Goal: Task Accomplishment & Management: Use online tool/utility

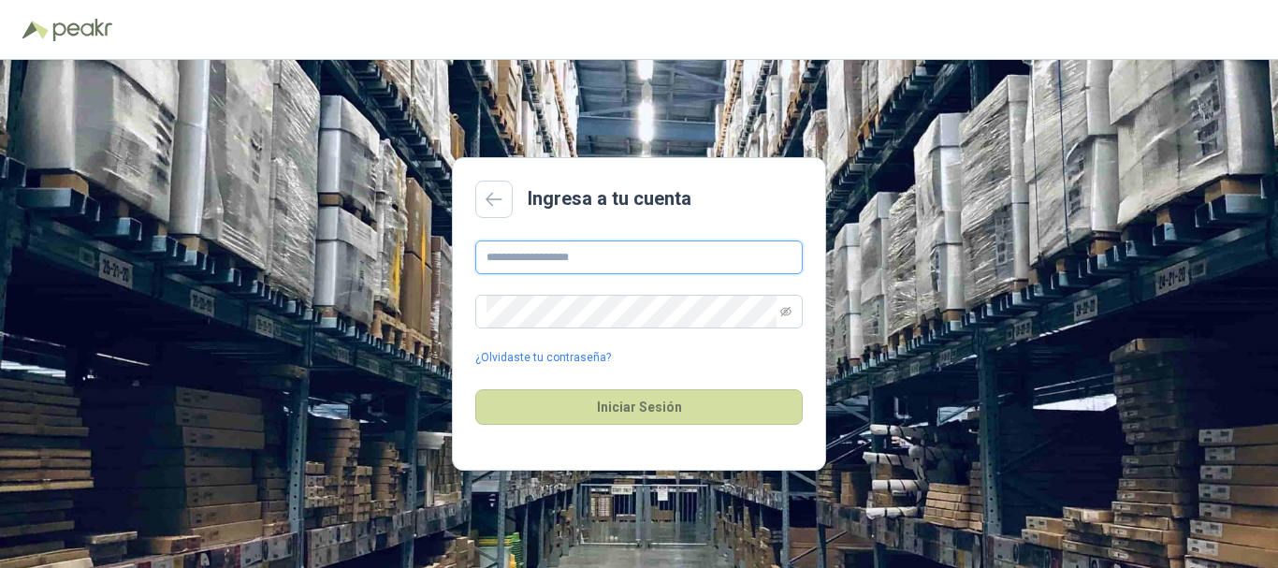
click at [589, 263] on input "text" at bounding box center [639, 257] width 328 height 34
type input "**********"
click at [780, 312] on span at bounding box center [639, 312] width 328 height 34
click at [786, 312] on icon "eye-invisible" at bounding box center [785, 311] width 11 height 11
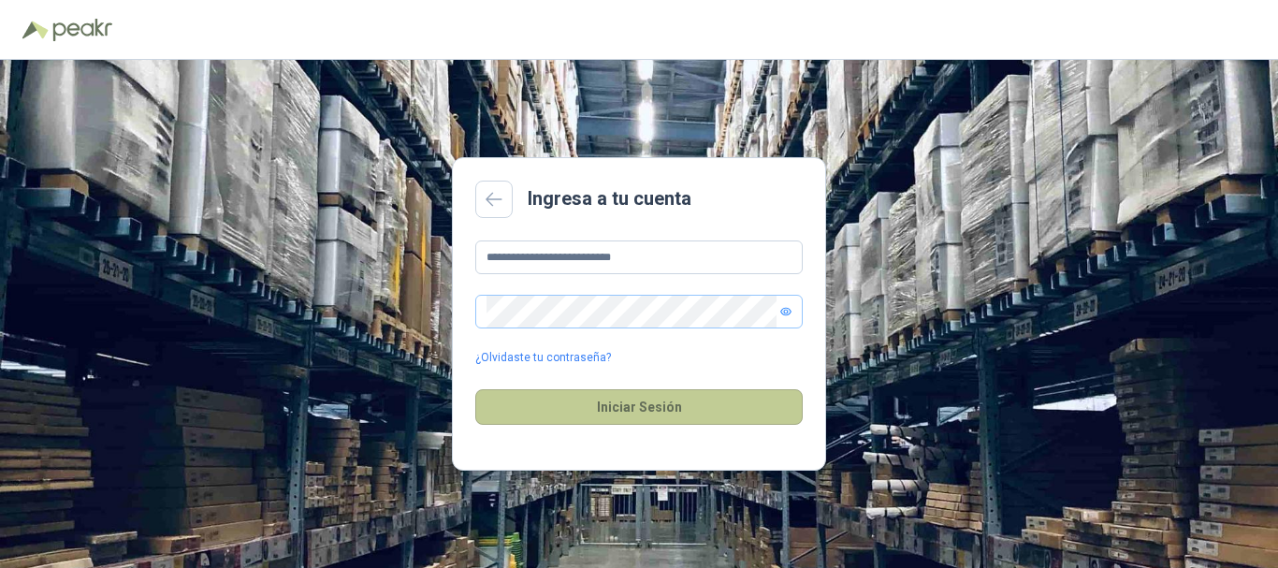
click at [683, 406] on button "Iniciar Sesión" at bounding box center [639, 407] width 328 height 36
click at [699, 411] on button "Iniciar Sesión" at bounding box center [639, 407] width 328 height 36
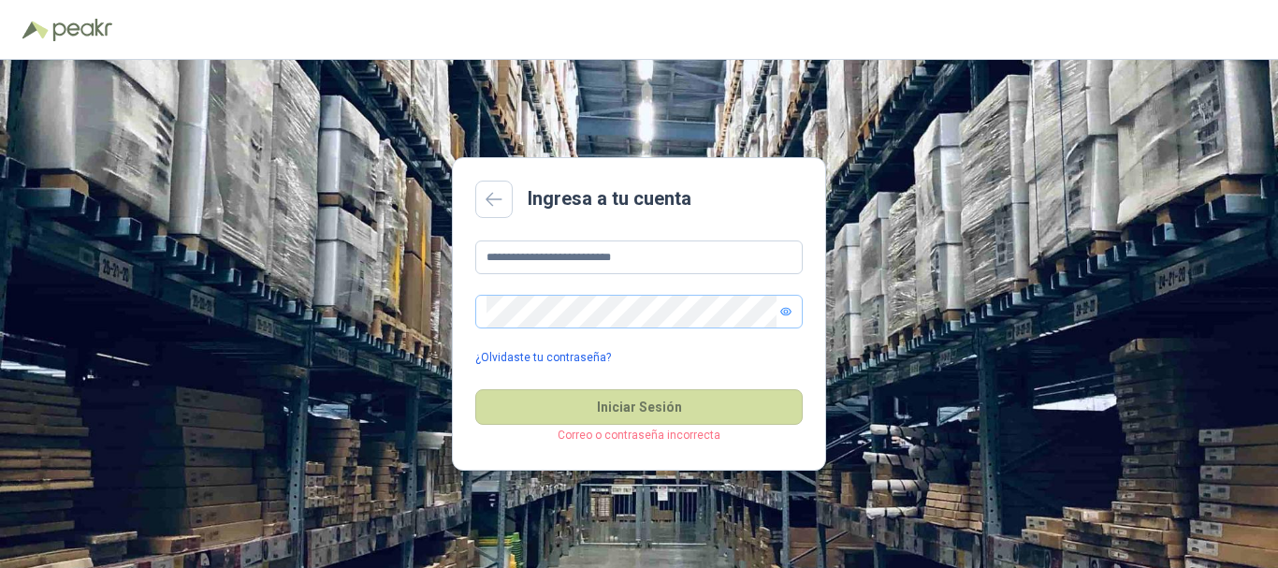
click at [565, 357] on link "¿Olvidaste tu contraseña?" at bounding box center [543, 358] width 136 height 18
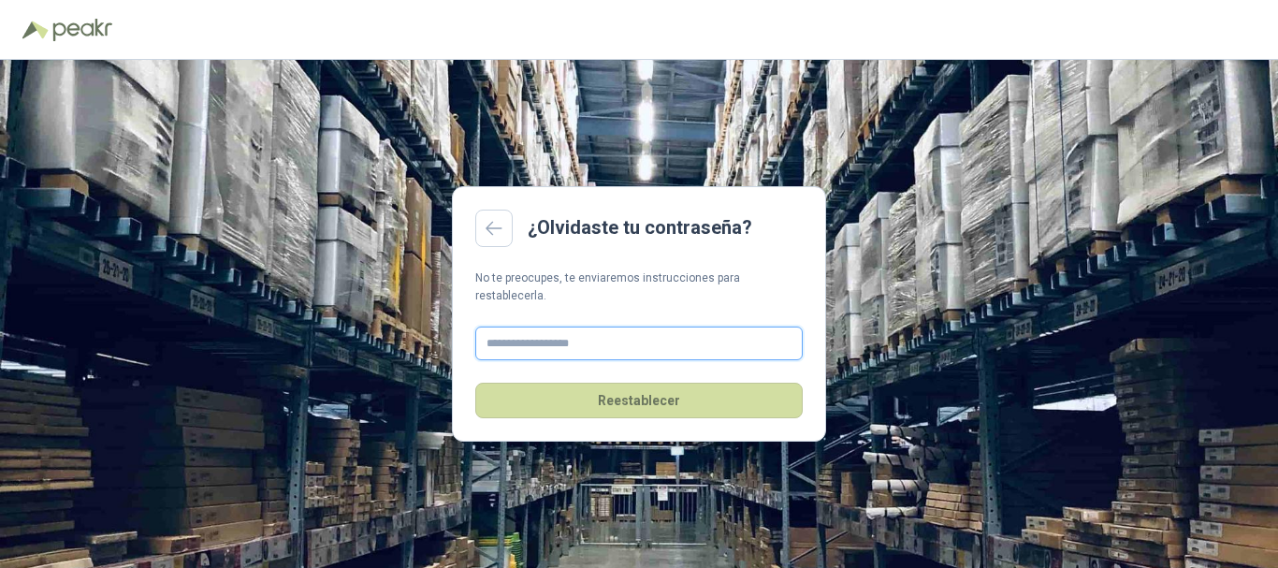
click at [555, 332] on input "text" at bounding box center [639, 344] width 328 height 34
type input "**********"
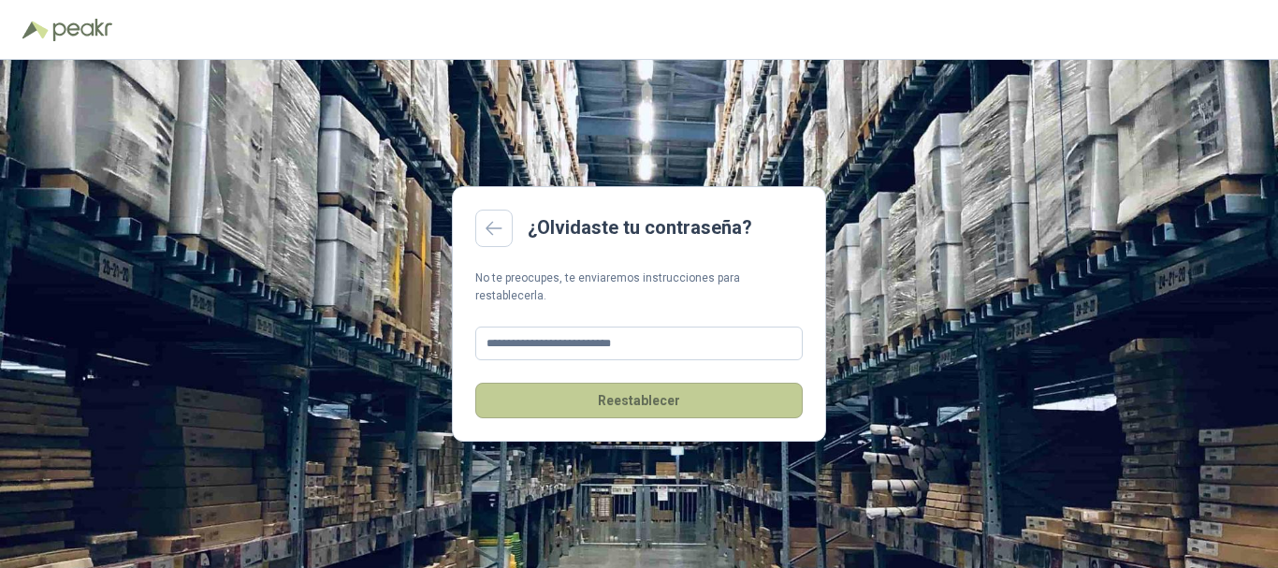
click at [673, 385] on button "Reestablecer" at bounding box center [639, 401] width 328 height 36
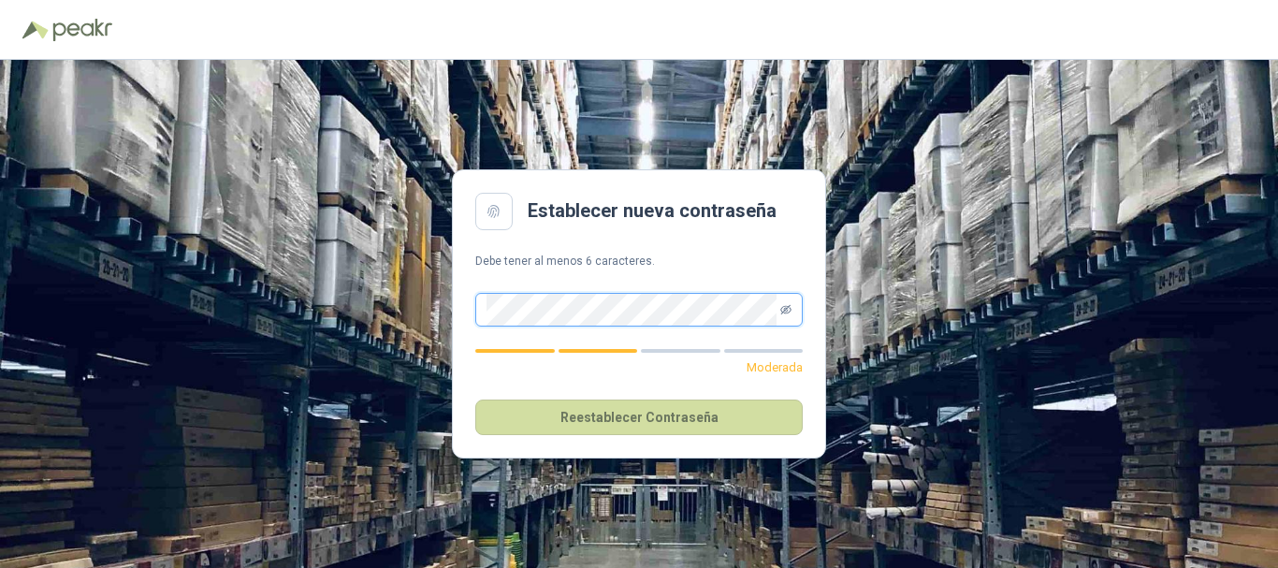
click at [785, 313] on icon "eye-invisible" at bounding box center [785, 308] width 11 height 9
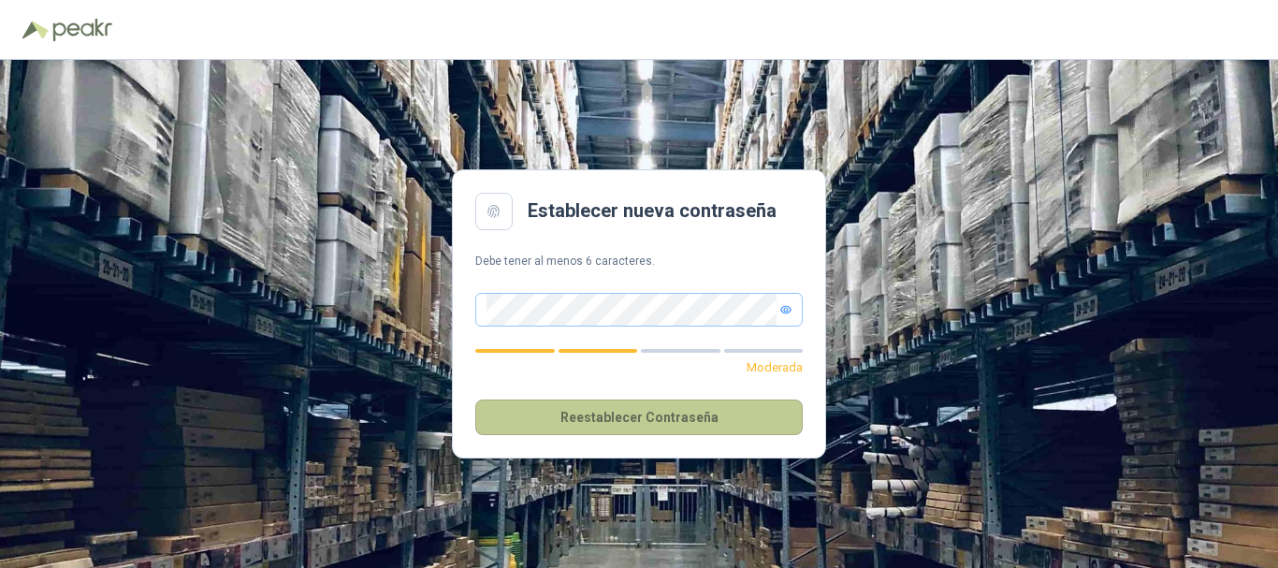
click at [534, 417] on button "Reestablecer Contraseña" at bounding box center [639, 418] width 328 height 36
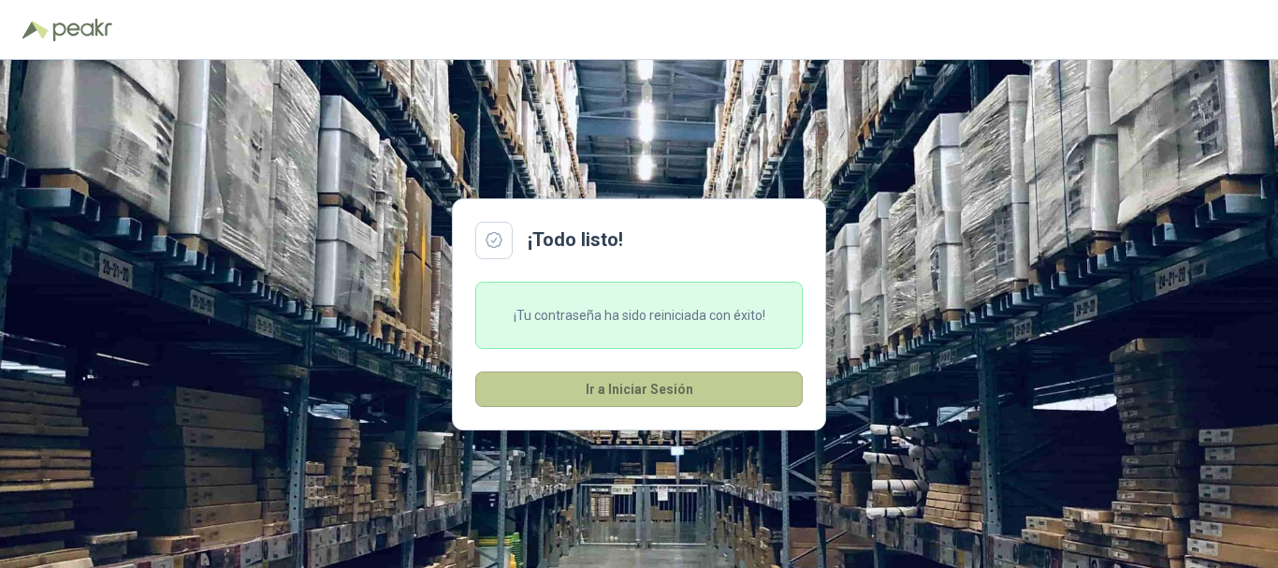
click at [677, 395] on button "Ir a Iniciar Sesión" at bounding box center [639, 390] width 328 height 36
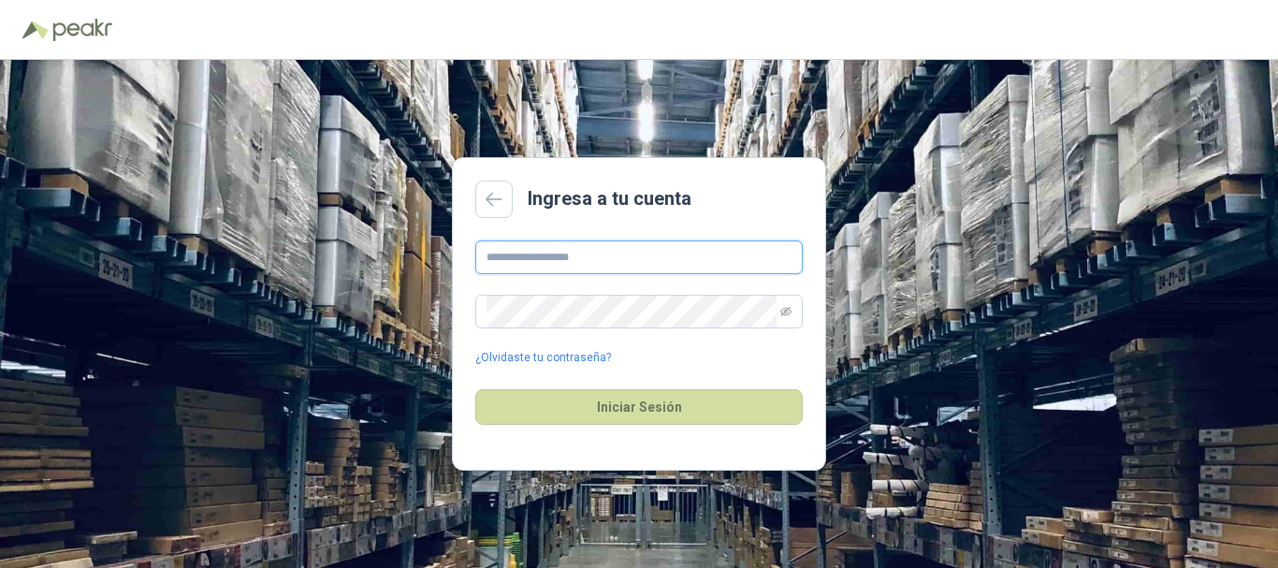
type input "**********"
click at [784, 316] on icon "eye-invisible" at bounding box center [785, 311] width 11 height 11
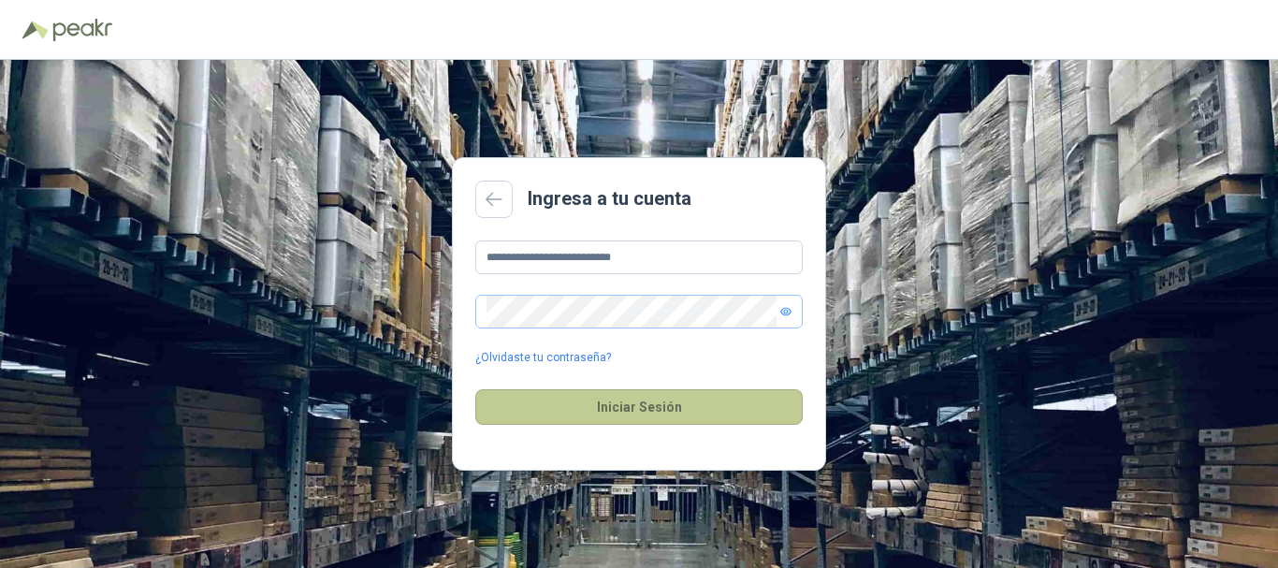
click at [549, 403] on button "Iniciar Sesión" at bounding box center [639, 407] width 328 height 36
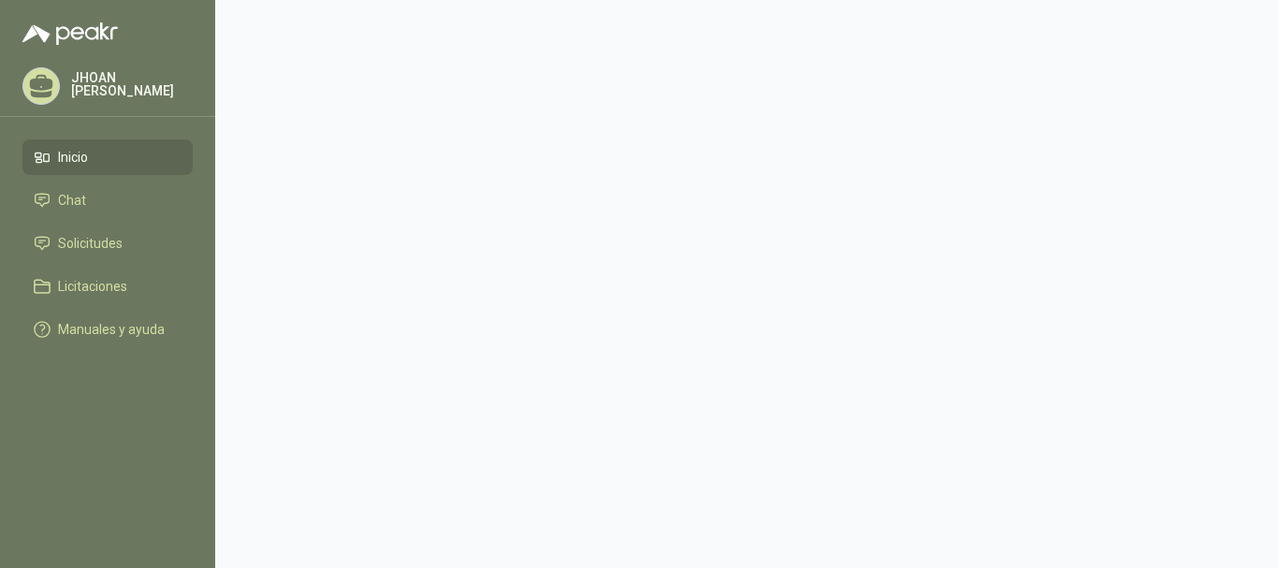
click at [646, 418] on main at bounding box center [746, 284] width 1063 height 568
click at [56, 140] on link "Inicio" at bounding box center [107, 157] width 170 height 36
click at [66, 145] on link "Inicio" at bounding box center [107, 157] width 170 height 36
click at [128, 82] on p "[PERSON_NAME]" at bounding box center [132, 84] width 122 height 26
click at [76, 192] on span "Chat" at bounding box center [72, 200] width 28 height 21
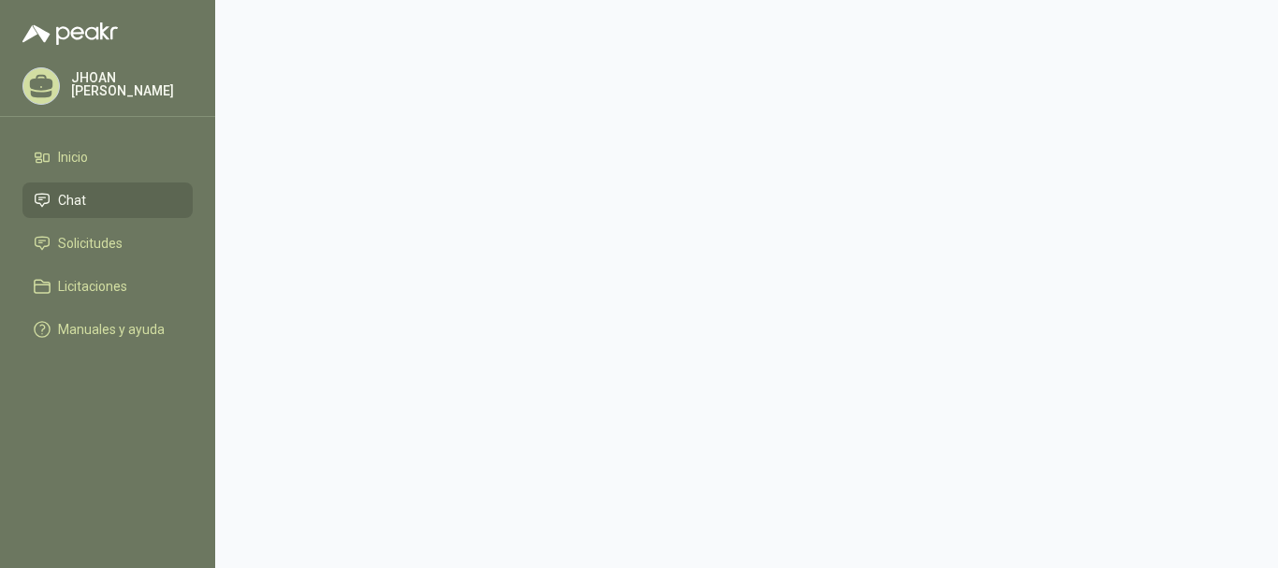
click at [101, 37] on img at bounding box center [69, 33] width 95 height 22
click at [82, 245] on span "Solicitudes" at bounding box center [90, 243] width 65 height 21
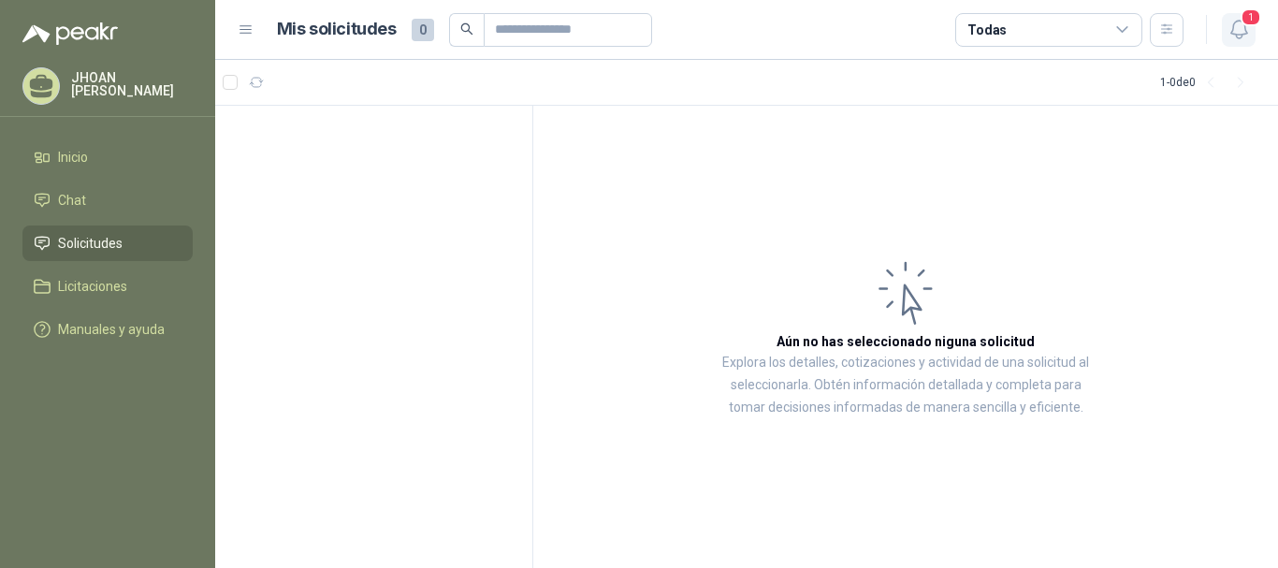
click at [1239, 31] on icon "button" at bounding box center [1239, 29] width 23 height 23
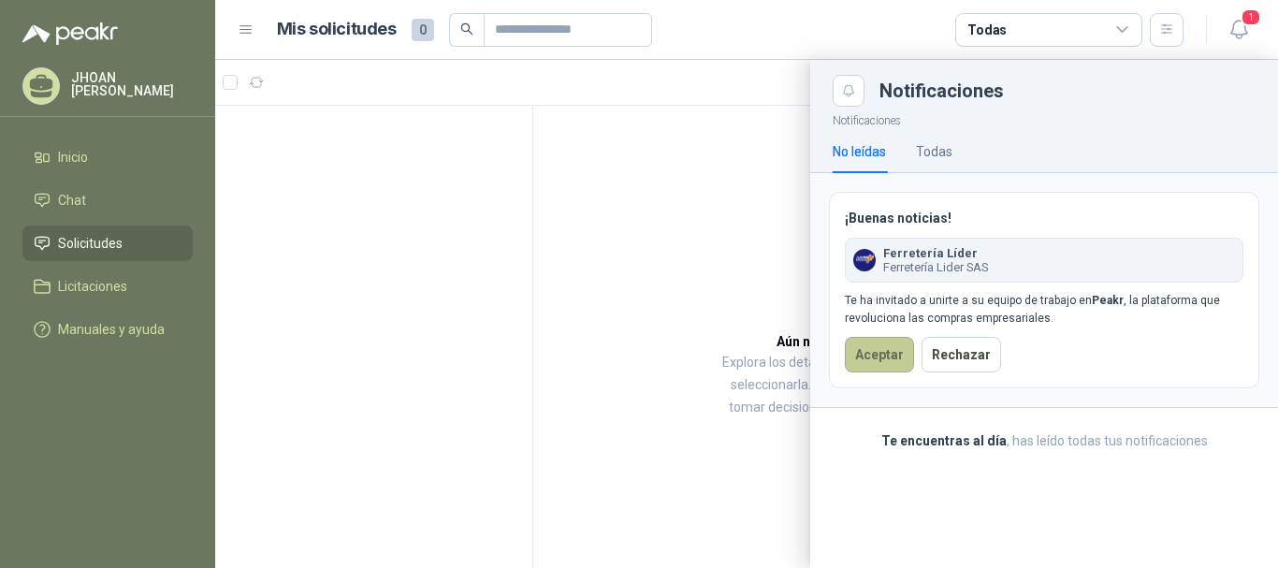
click at [891, 354] on button "Aceptar" at bounding box center [879, 355] width 69 height 36
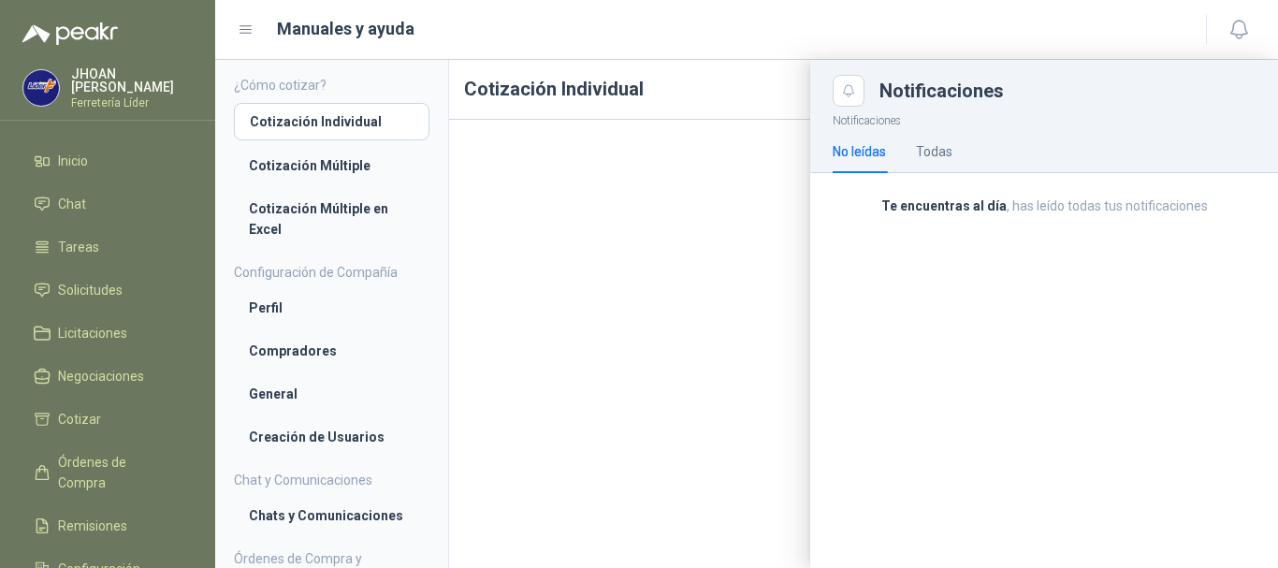
click at [732, 272] on div at bounding box center [746, 314] width 1063 height 508
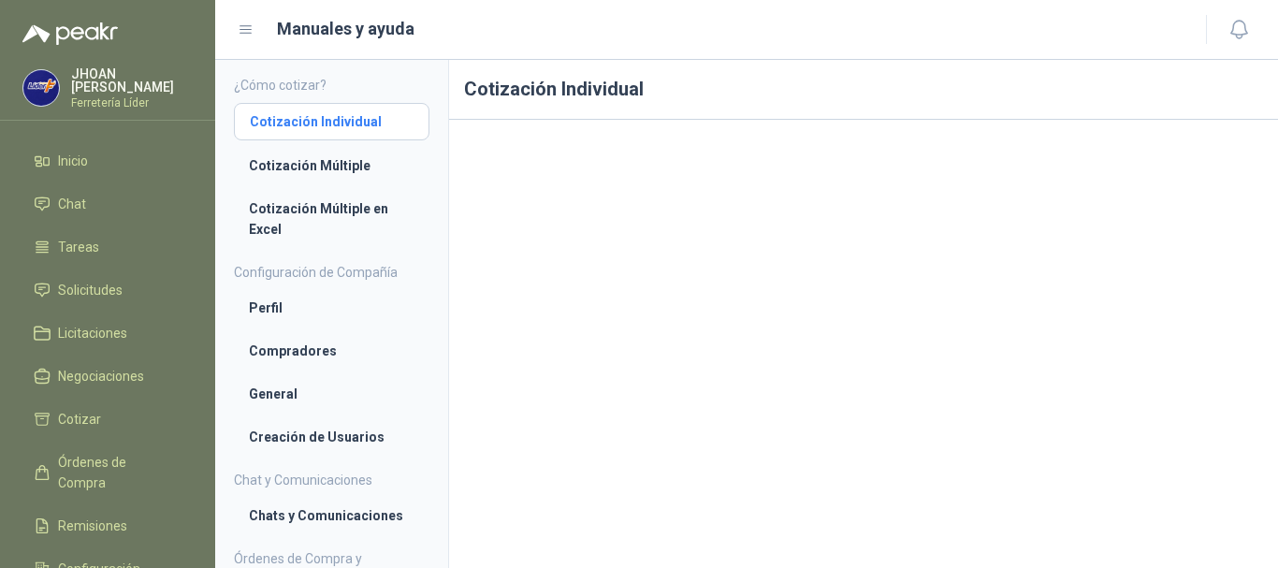
click at [353, 126] on li "Cotización Individual" at bounding box center [332, 121] width 164 height 21
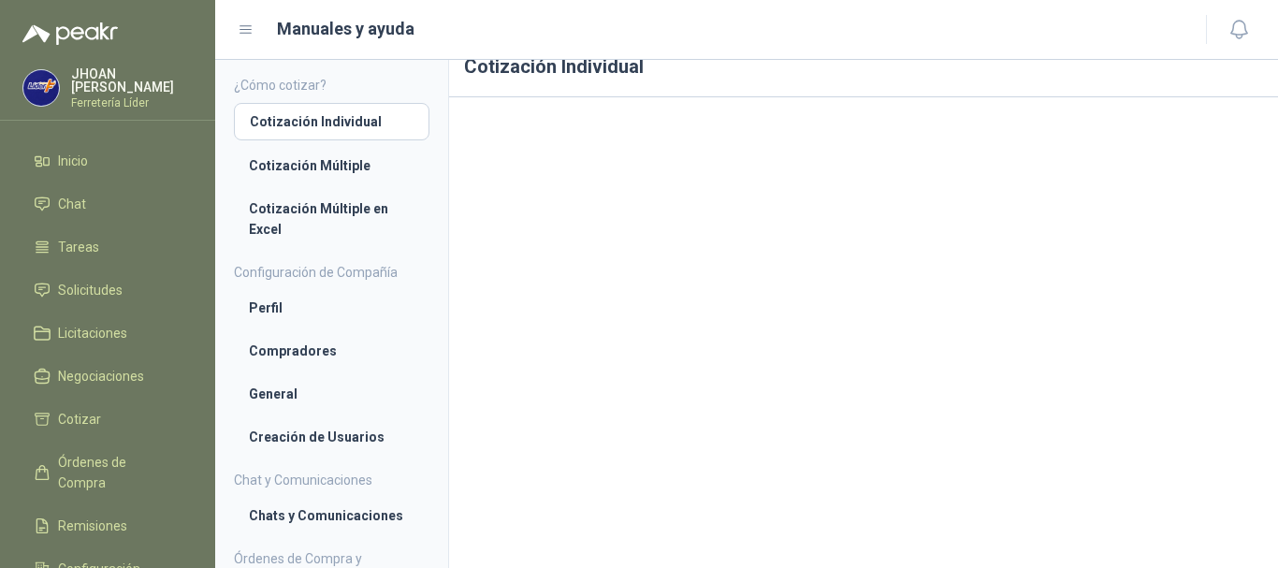
scroll to position [29, 0]
click at [88, 284] on span "Solicitudes" at bounding box center [90, 290] width 65 height 21
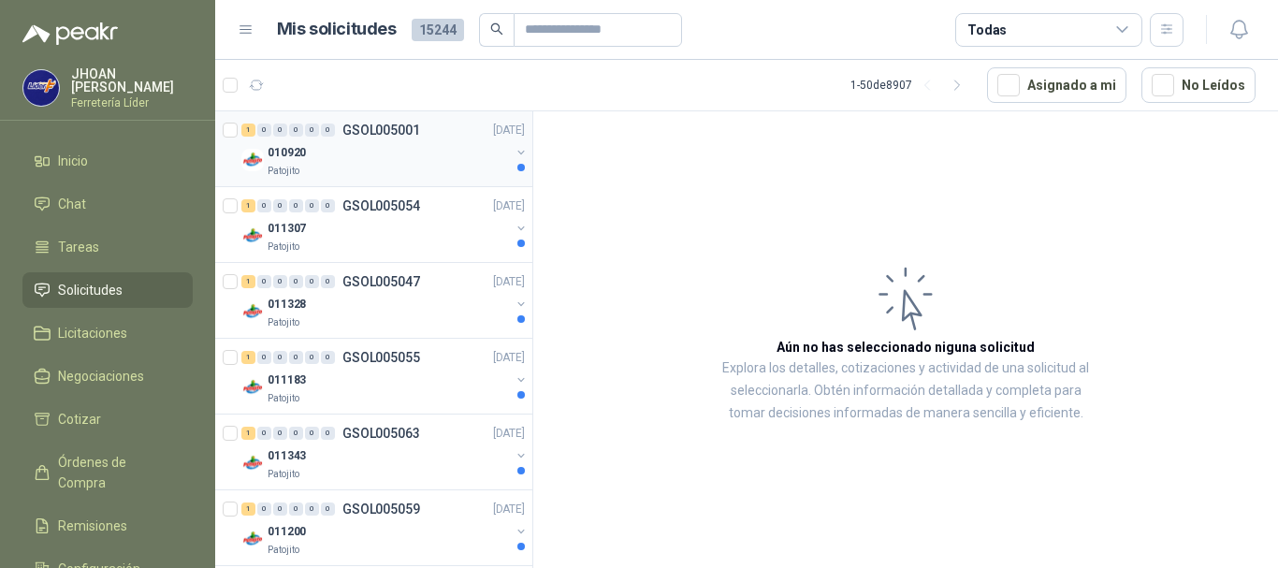
click at [413, 172] on div "Patojito" at bounding box center [389, 171] width 242 height 15
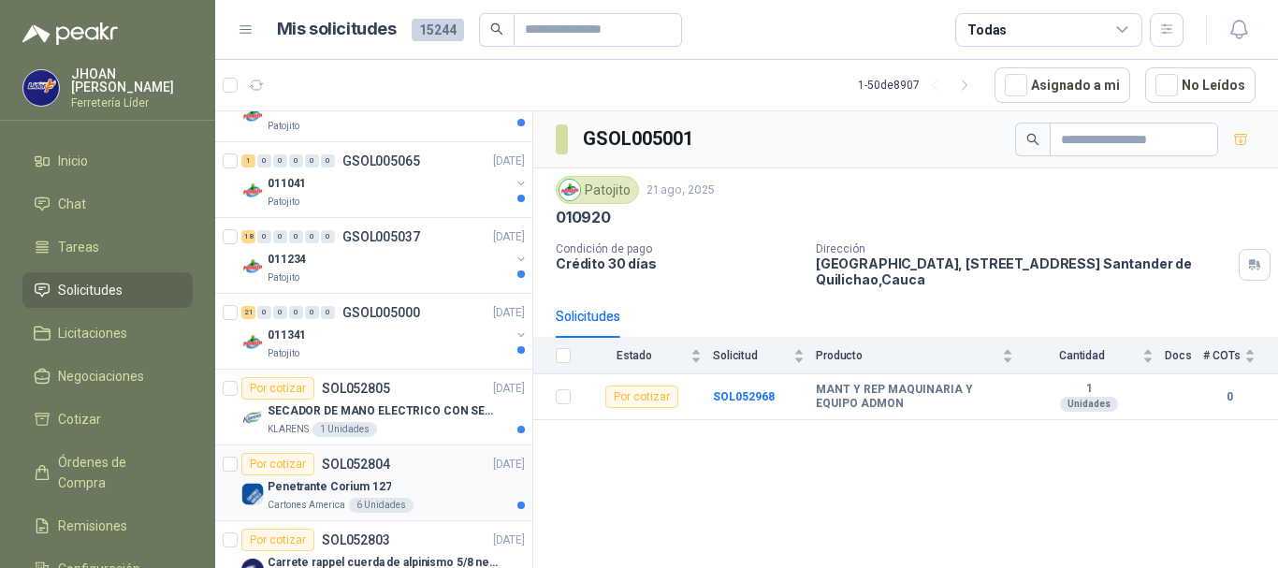
scroll to position [3166, 0]
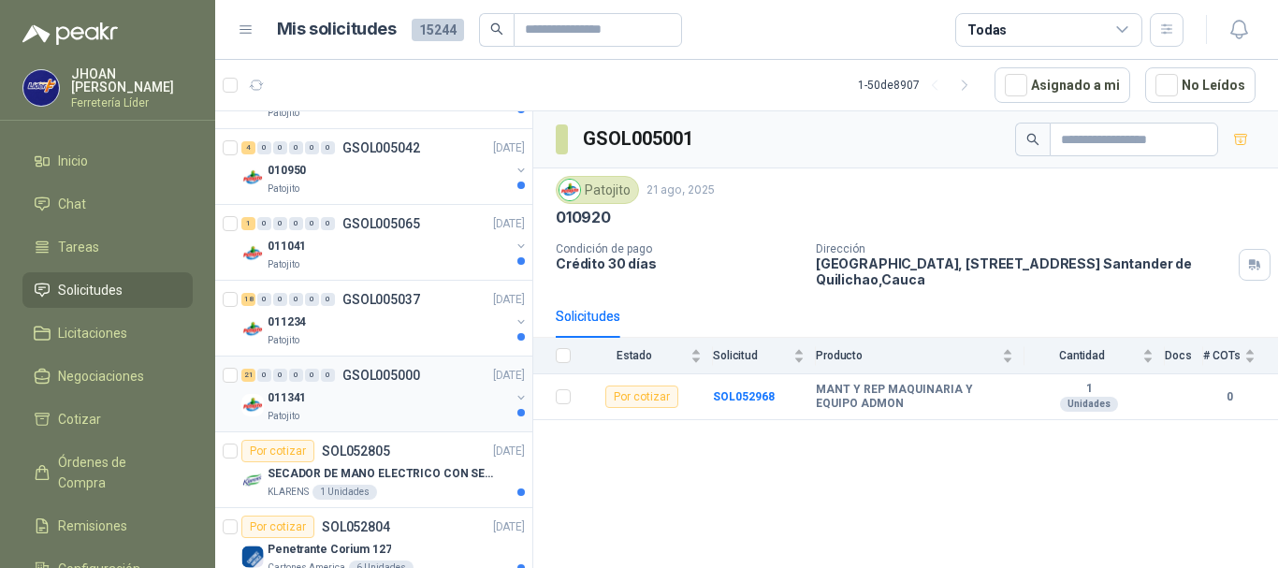
click at [383, 393] on div "011341" at bounding box center [389, 397] width 242 height 22
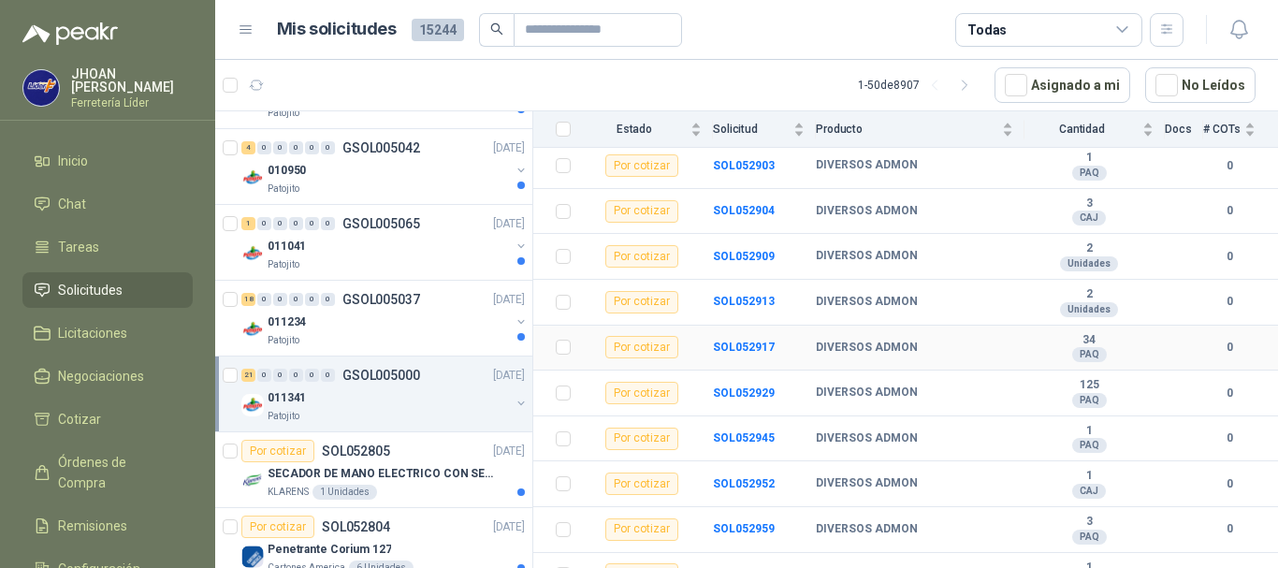
scroll to position [755, 0]
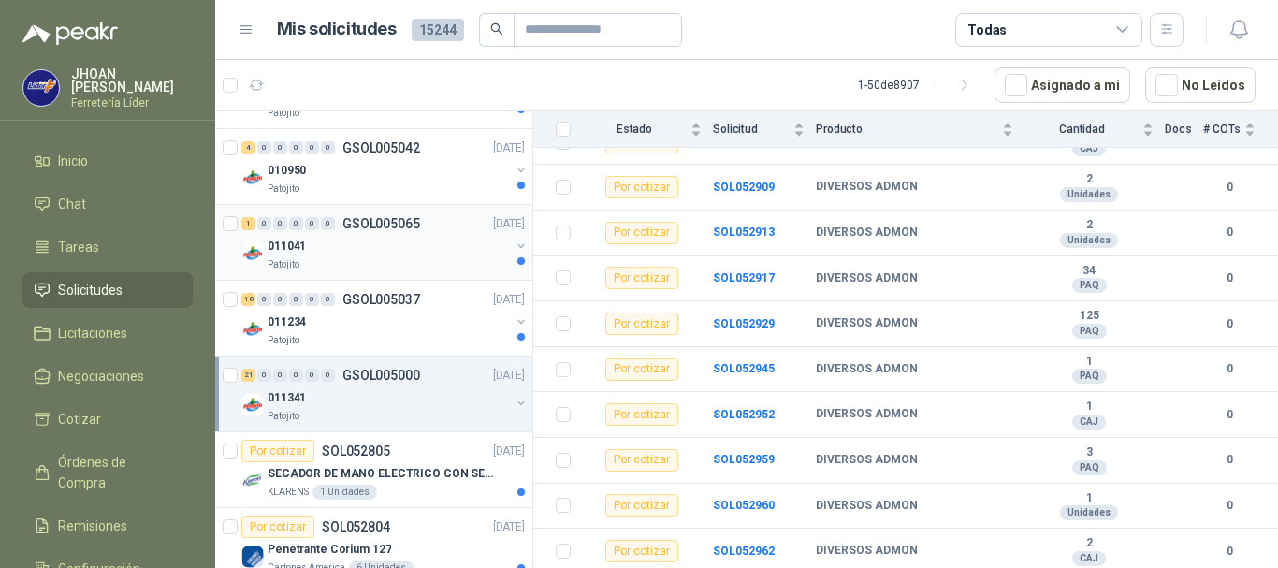
click at [372, 225] on p "GSOL005065" at bounding box center [381, 223] width 78 height 13
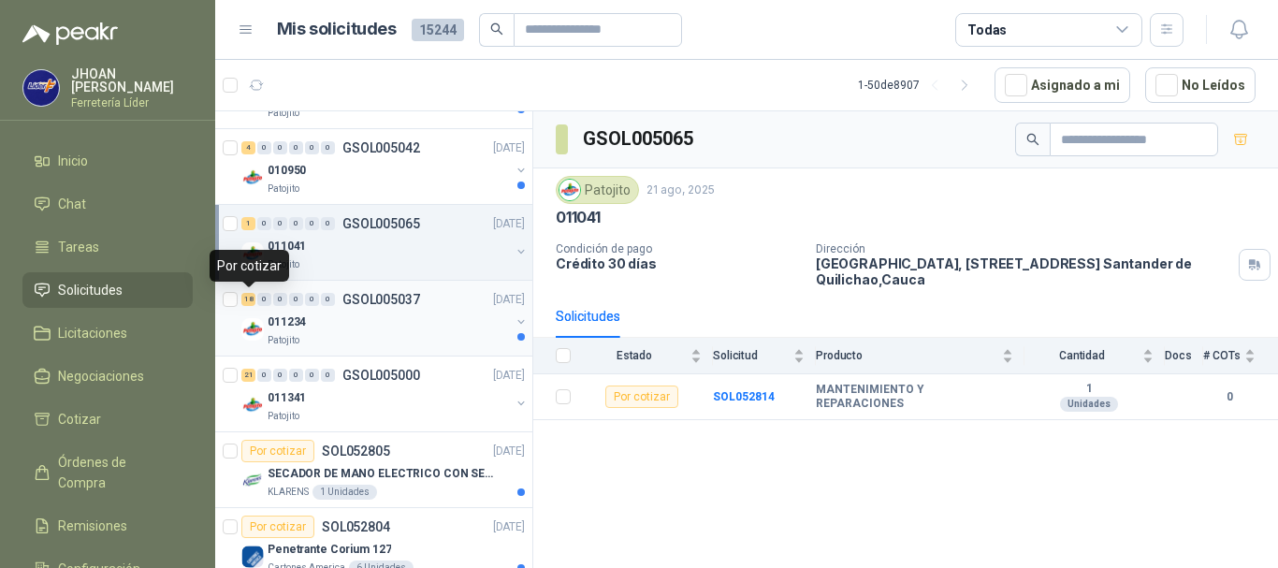
click at [250, 299] on div "18" at bounding box center [248, 299] width 14 height 13
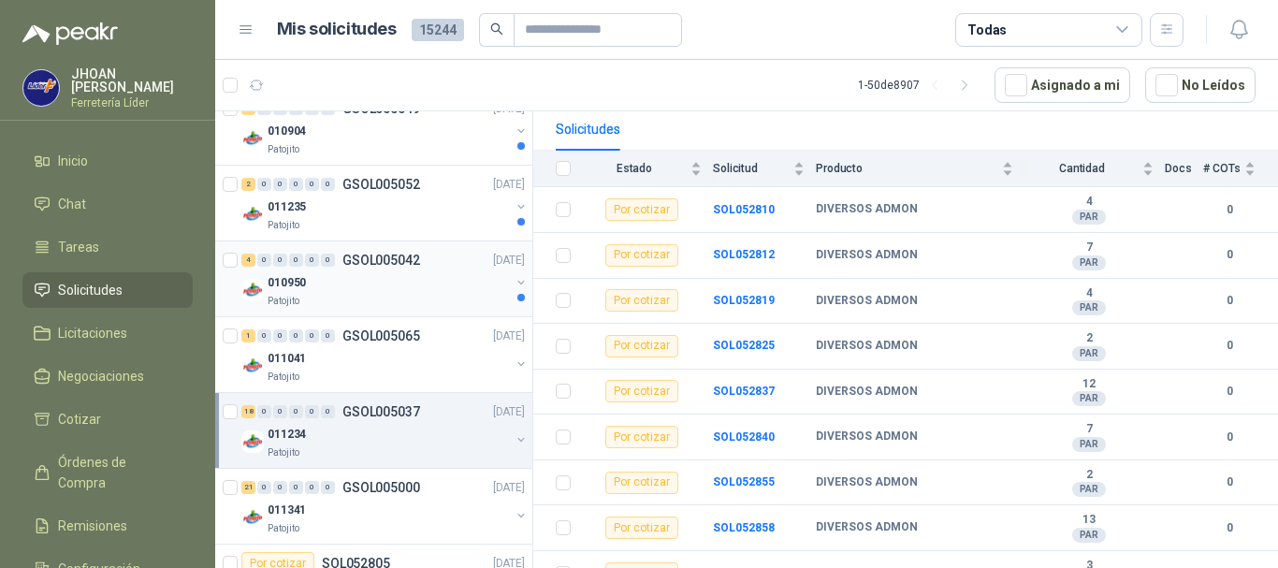
scroll to position [3041, 0]
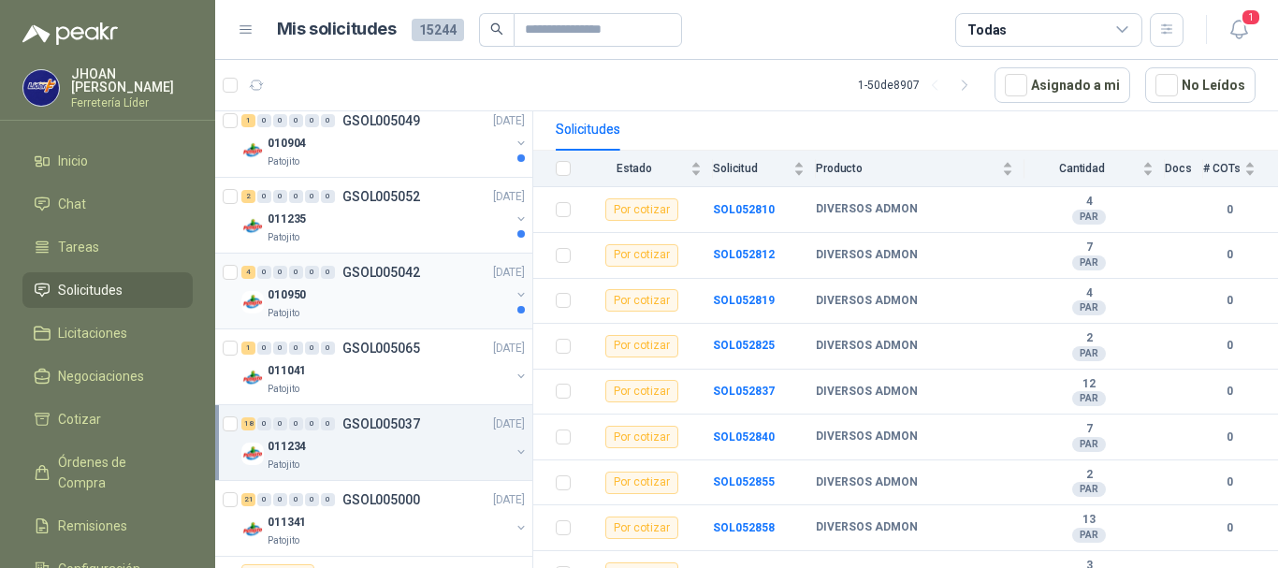
click at [354, 312] on div "Patojito" at bounding box center [389, 313] width 242 height 15
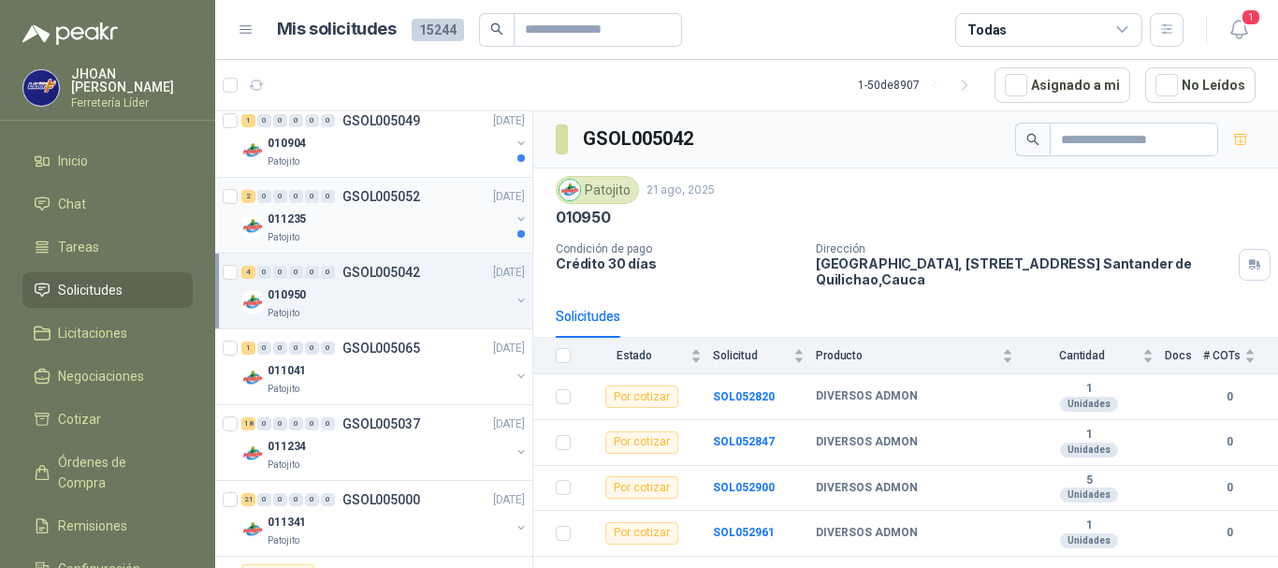
click at [393, 226] on div "011235" at bounding box center [389, 219] width 242 height 22
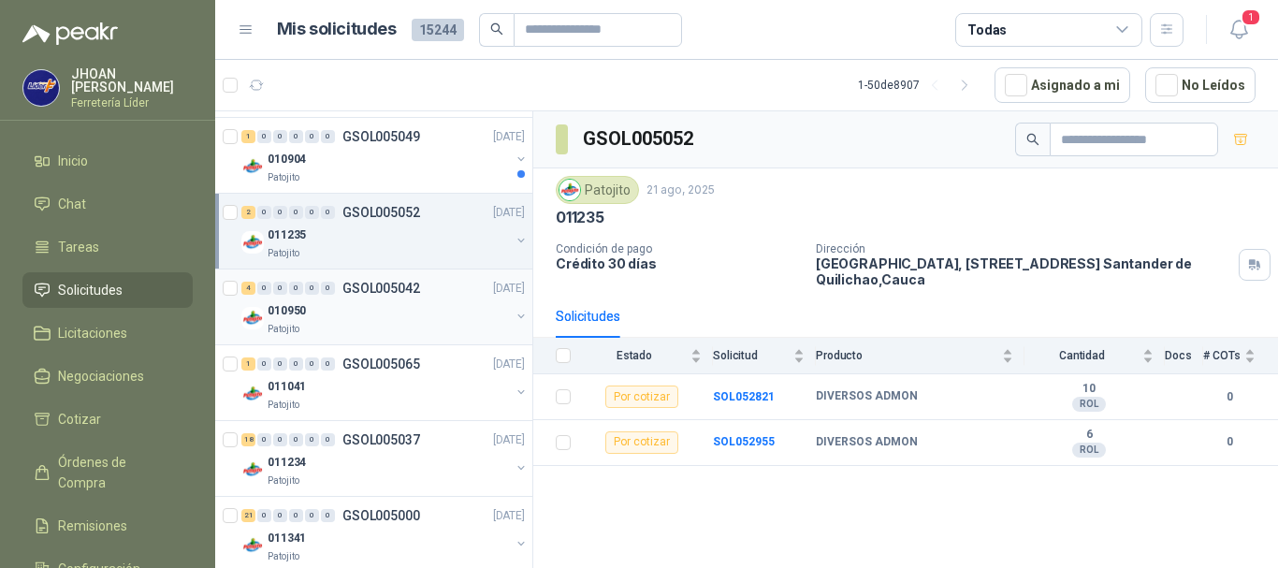
scroll to position [2979, 0]
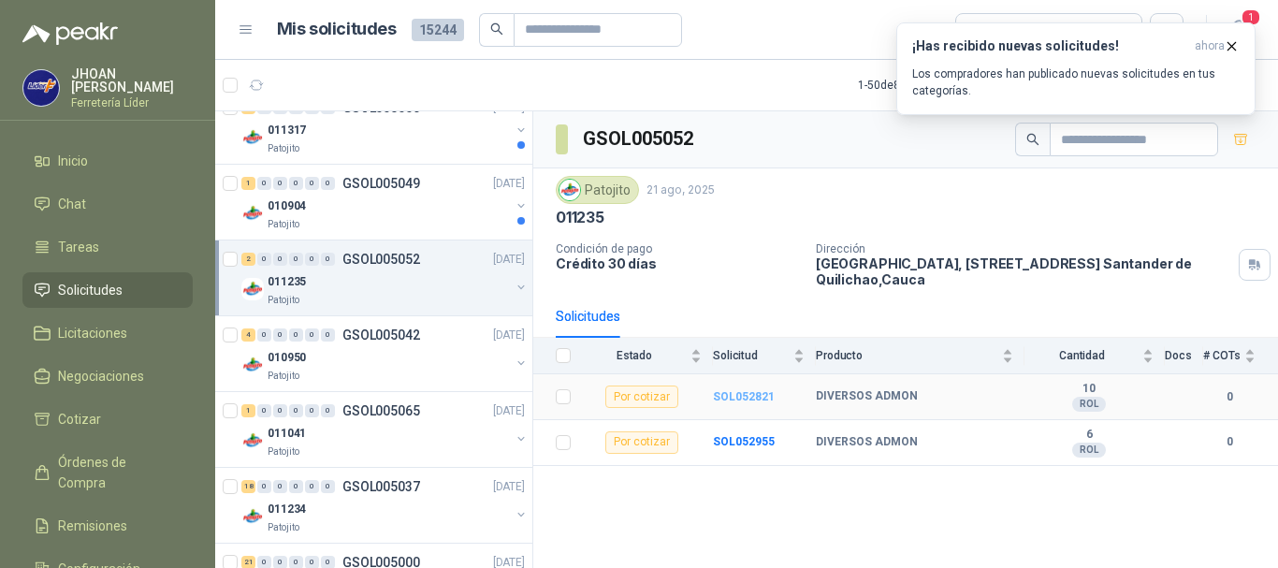
click at [747, 398] on b "SOL052821" at bounding box center [744, 396] width 62 height 13
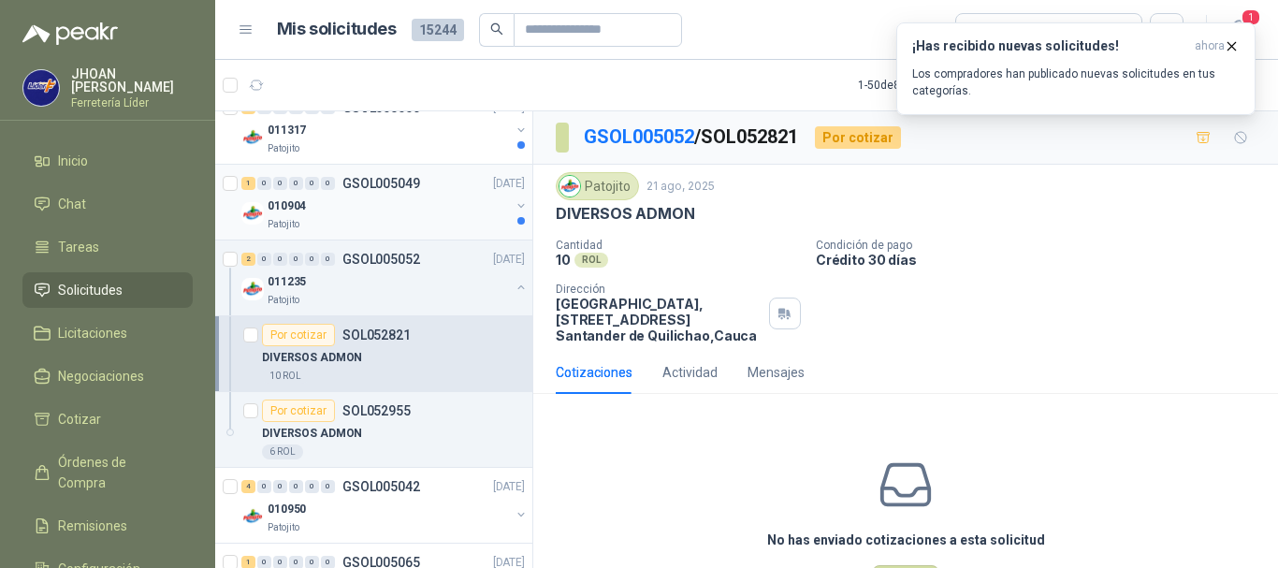
click at [429, 218] on div "Patojito" at bounding box center [389, 224] width 242 height 15
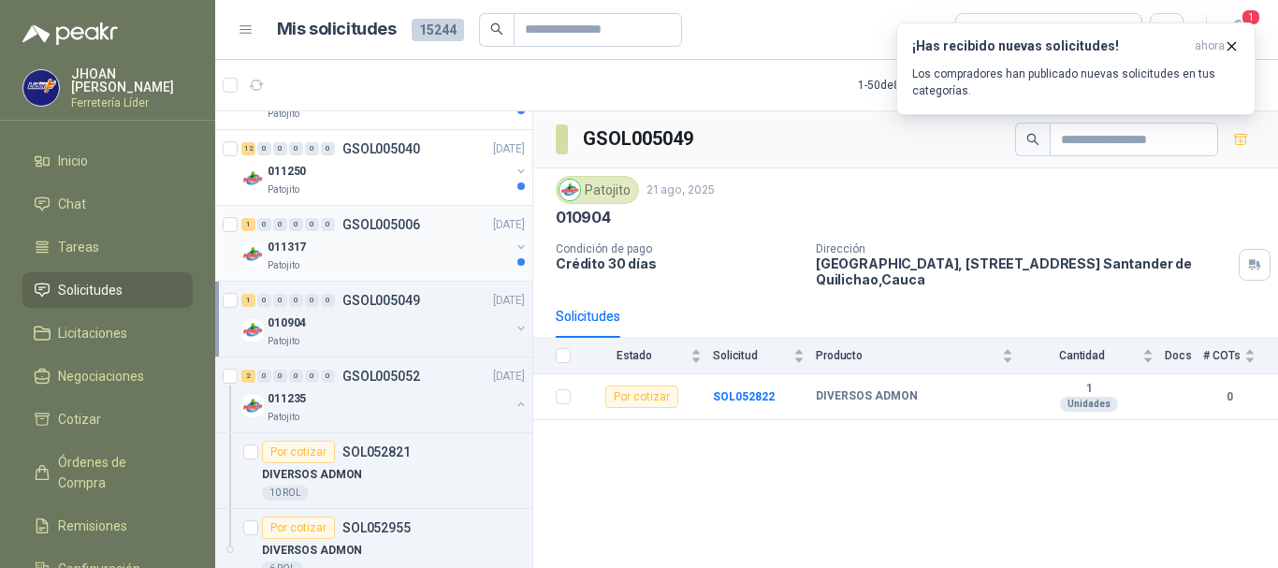
scroll to position [2854, 0]
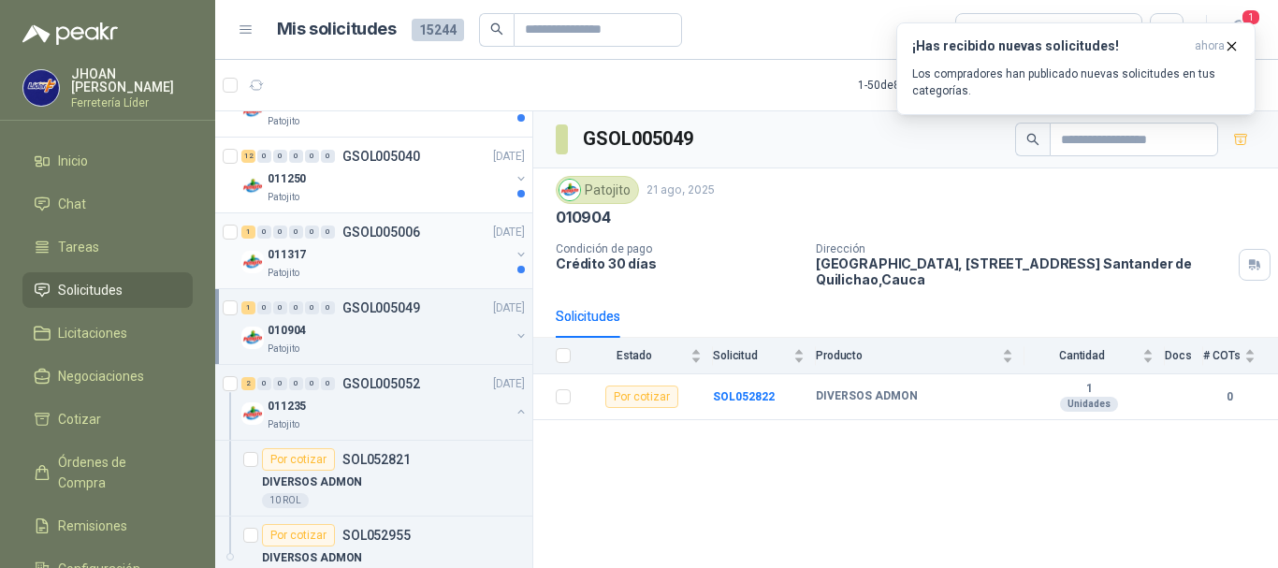
click at [428, 265] on div "011317" at bounding box center [389, 254] width 242 height 22
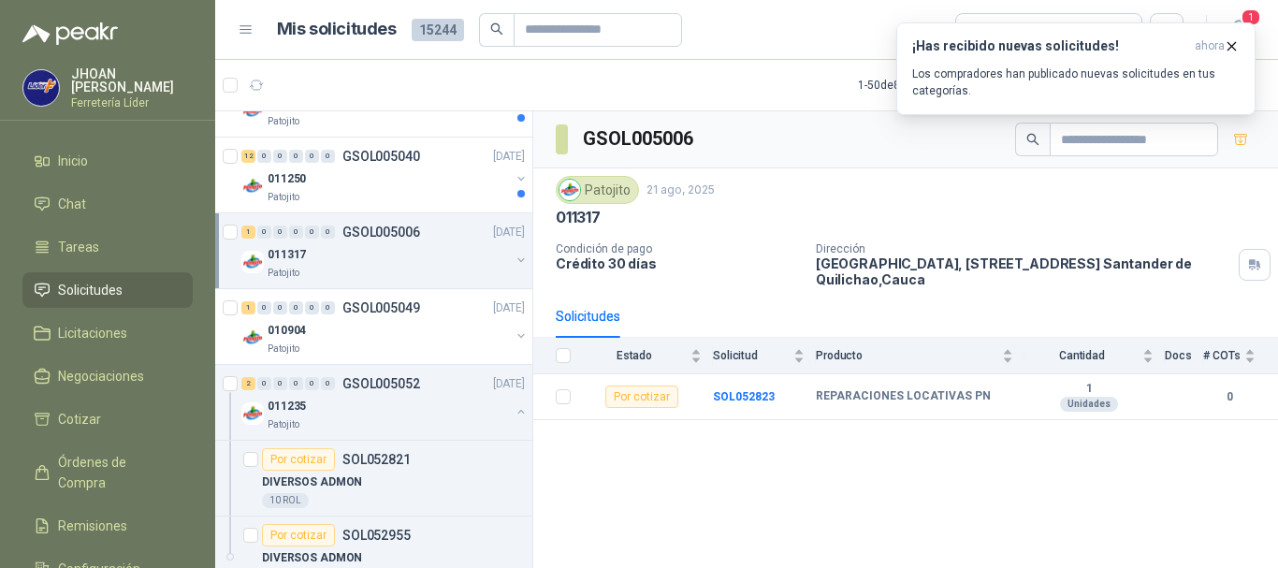
click at [429, 255] on div "011317" at bounding box center [389, 254] width 242 height 22
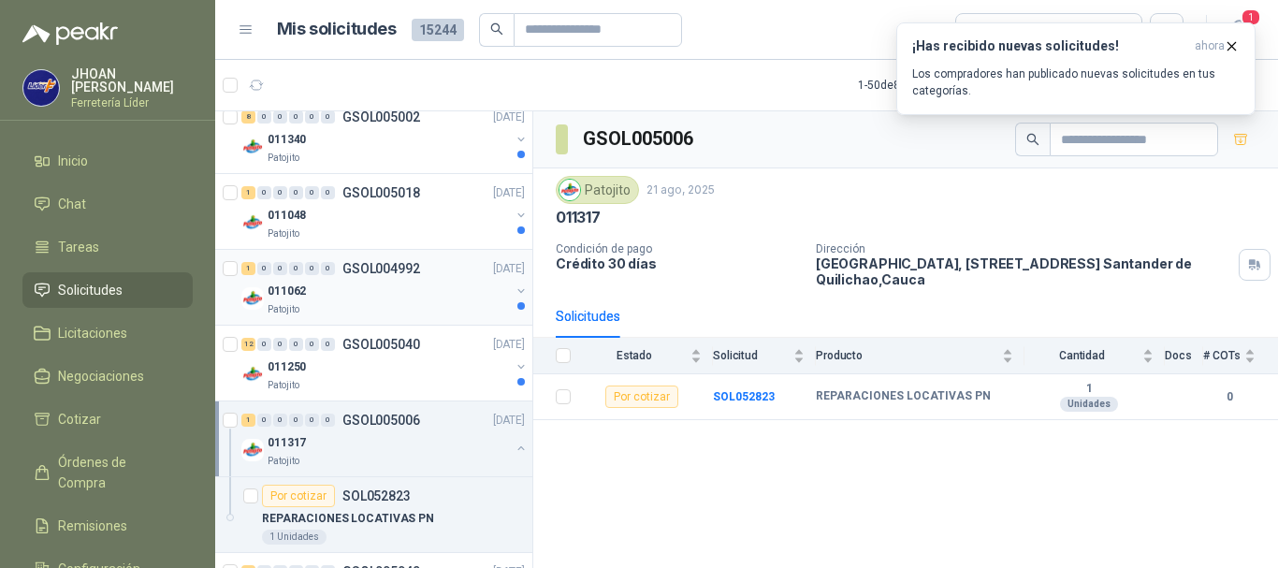
scroll to position [2667, 0]
click at [454, 374] on div "011250" at bounding box center [389, 366] width 242 height 22
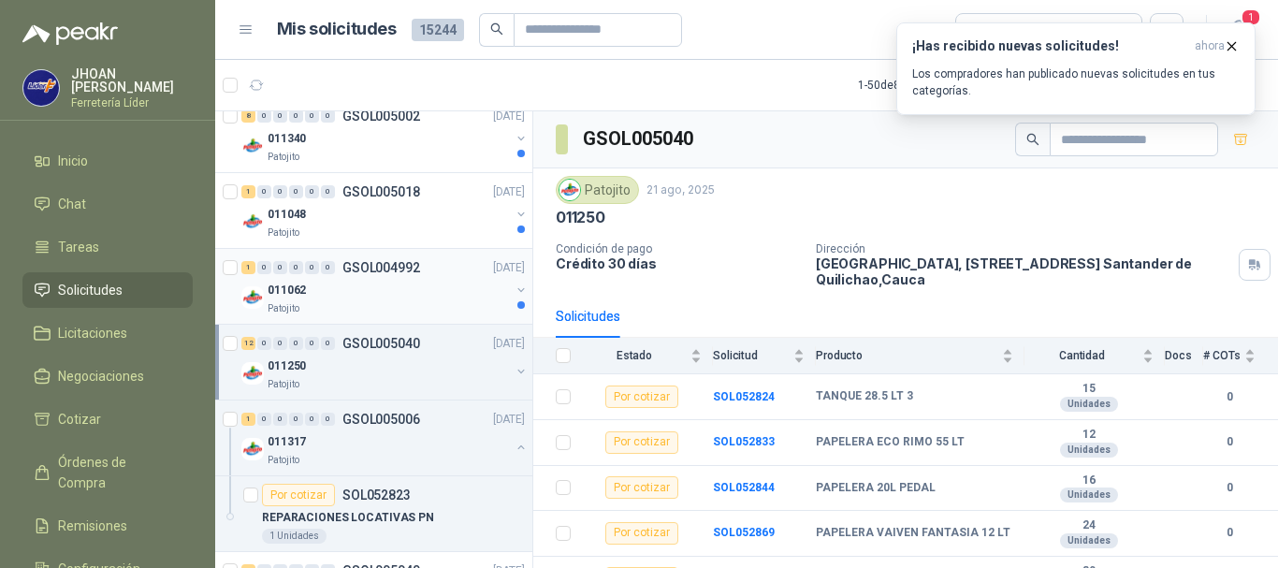
click at [395, 283] on div "011062" at bounding box center [389, 290] width 242 height 22
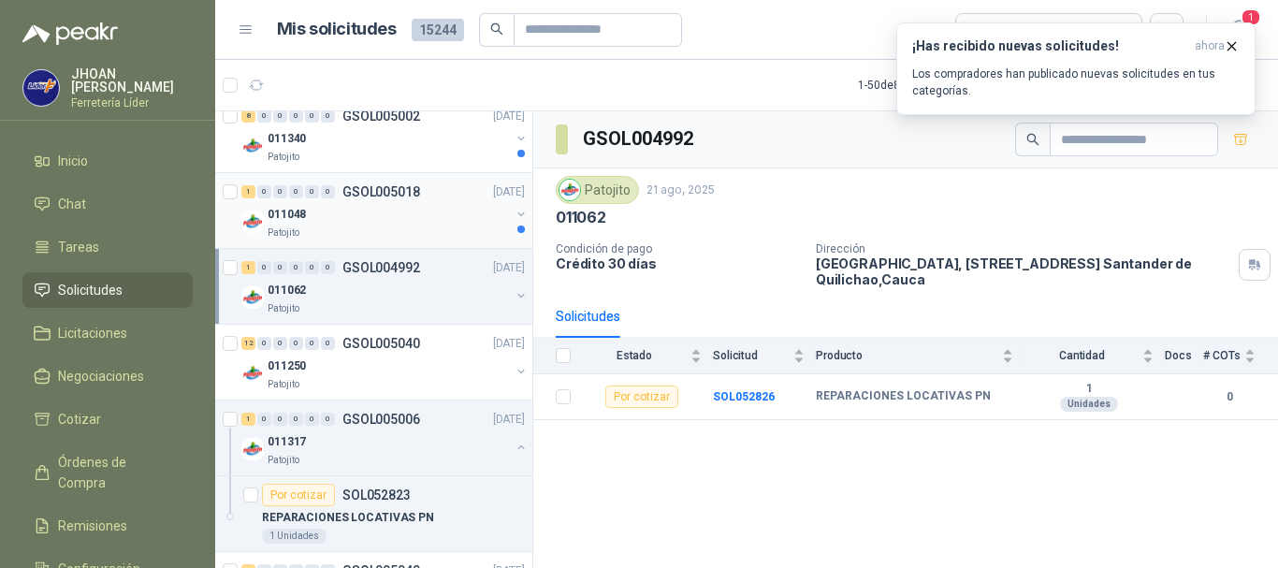
click at [449, 198] on div "1 0 0 0 0 0 GSOL005018 21/08/25" at bounding box center [384, 192] width 287 height 22
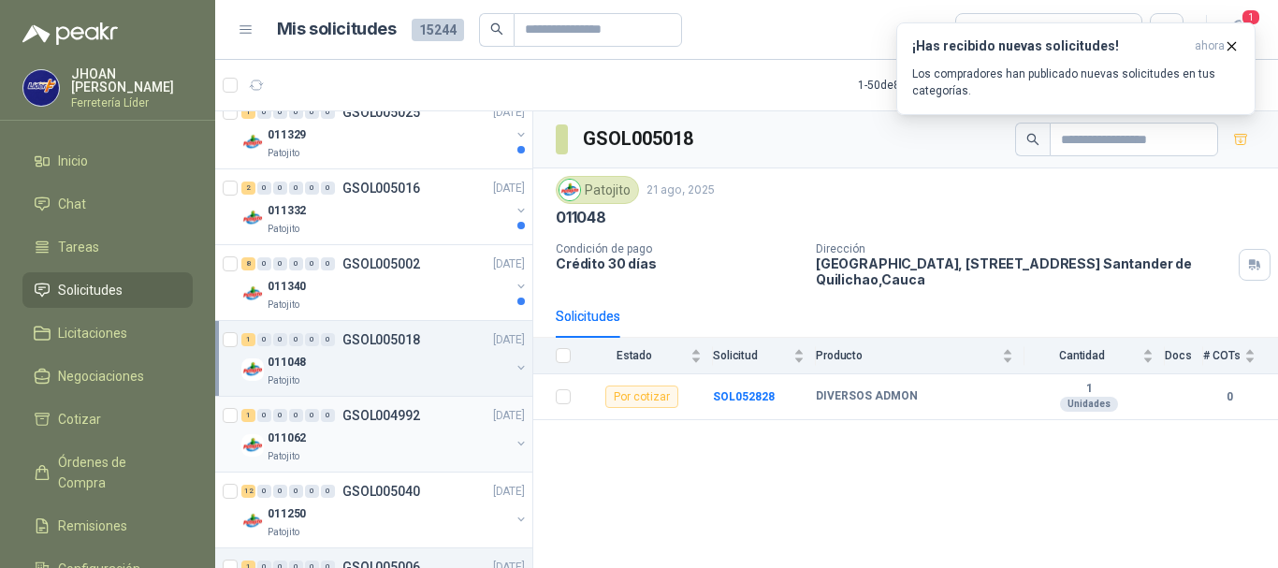
scroll to position [2417, 0]
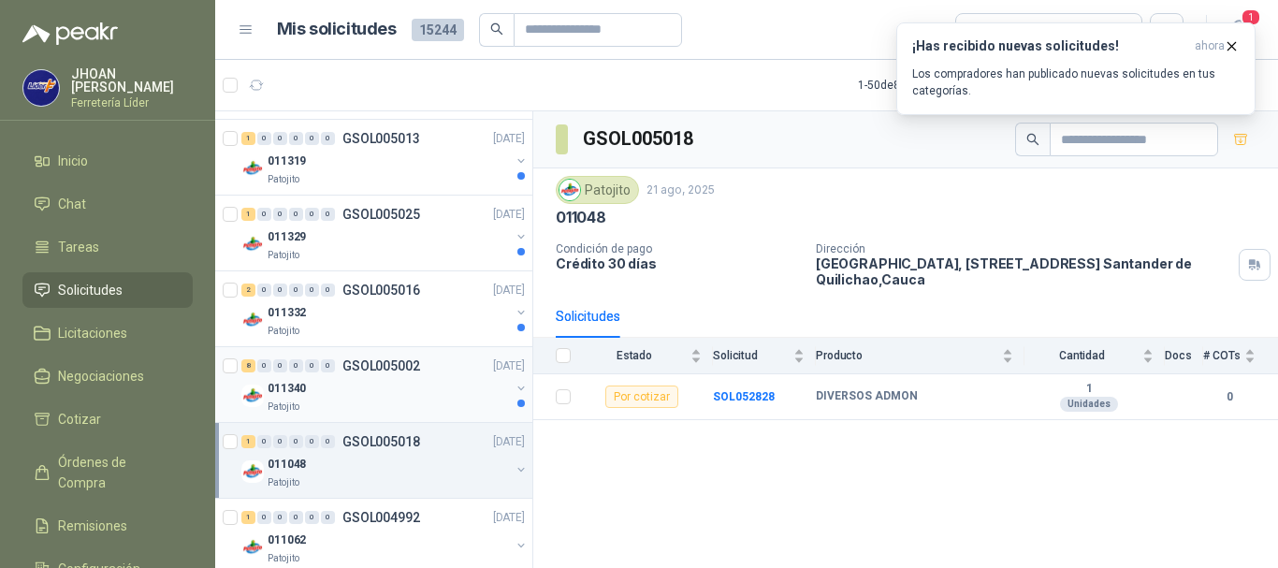
click at [453, 391] on div "011340" at bounding box center [389, 388] width 242 height 22
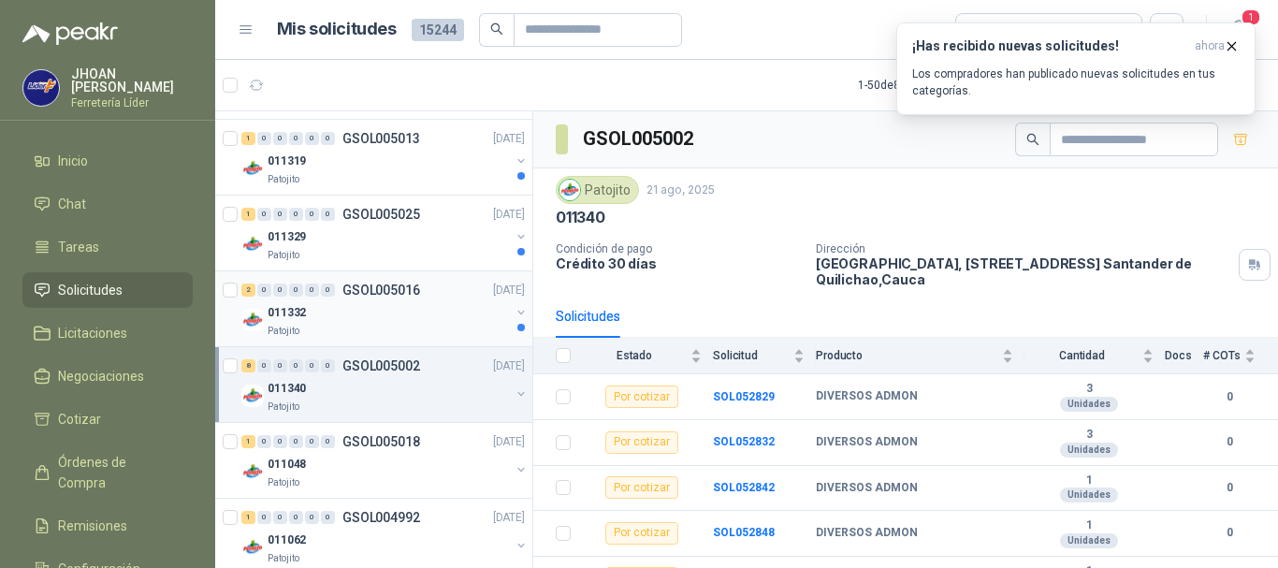
click at [431, 315] on div "011332" at bounding box center [389, 312] width 242 height 22
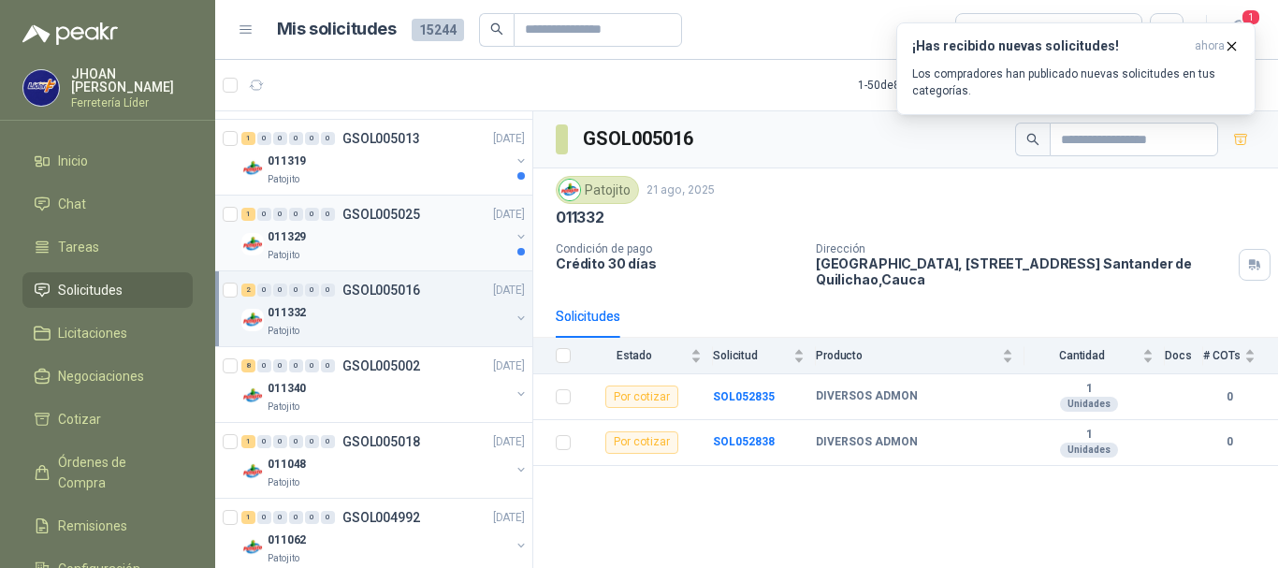
click at [441, 251] on div "Patojito" at bounding box center [389, 255] width 242 height 15
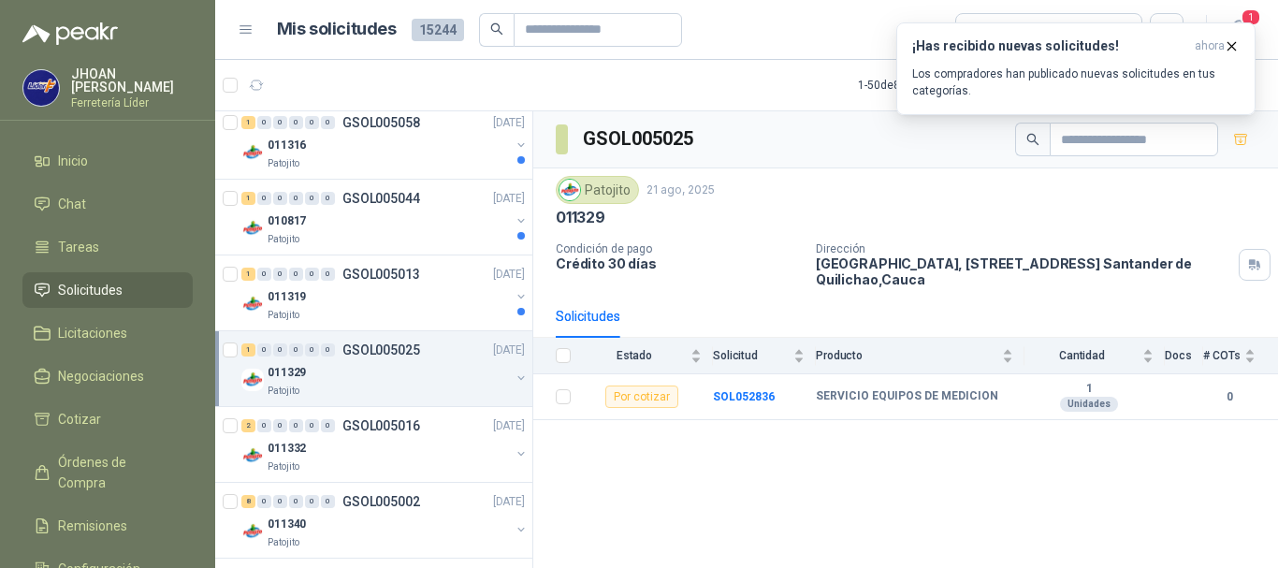
scroll to position [2293, 0]
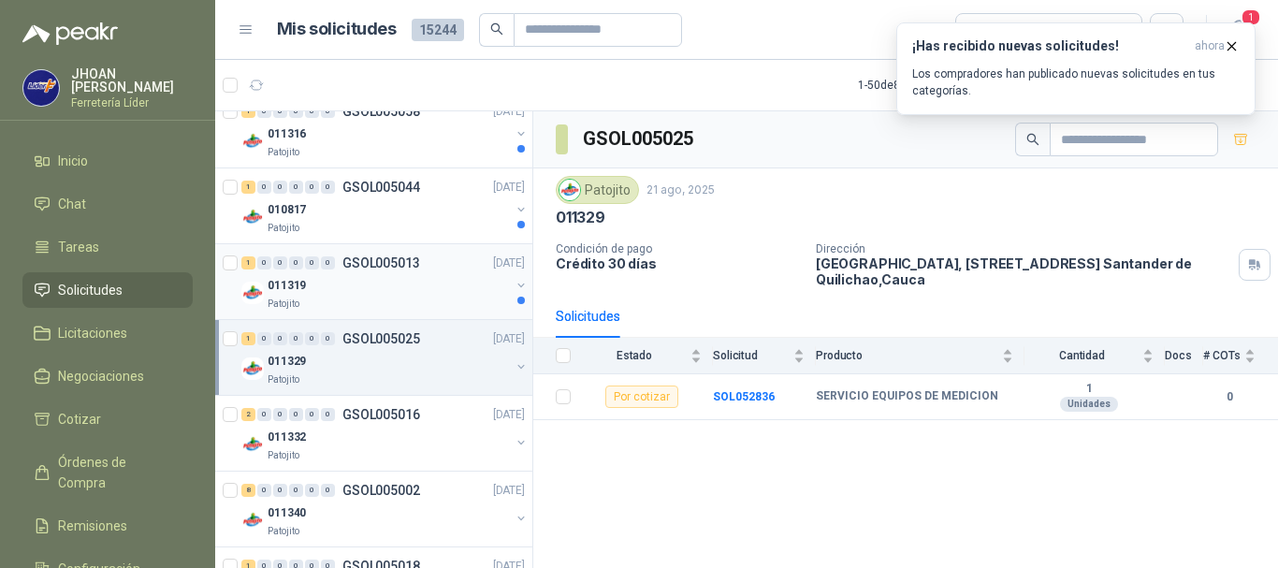
click at [417, 293] on div "011319" at bounding box center [389, 285] width 242 height 22
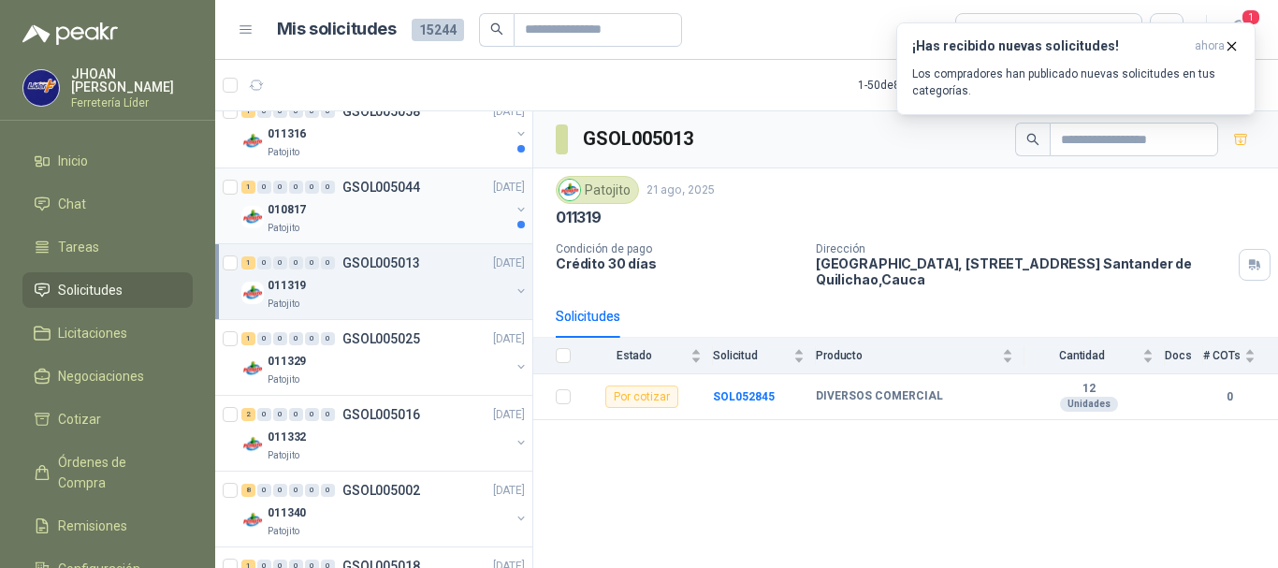
click at [425, 228] on div "Patojito" at bounding box center [389, 228] width 242 height 15
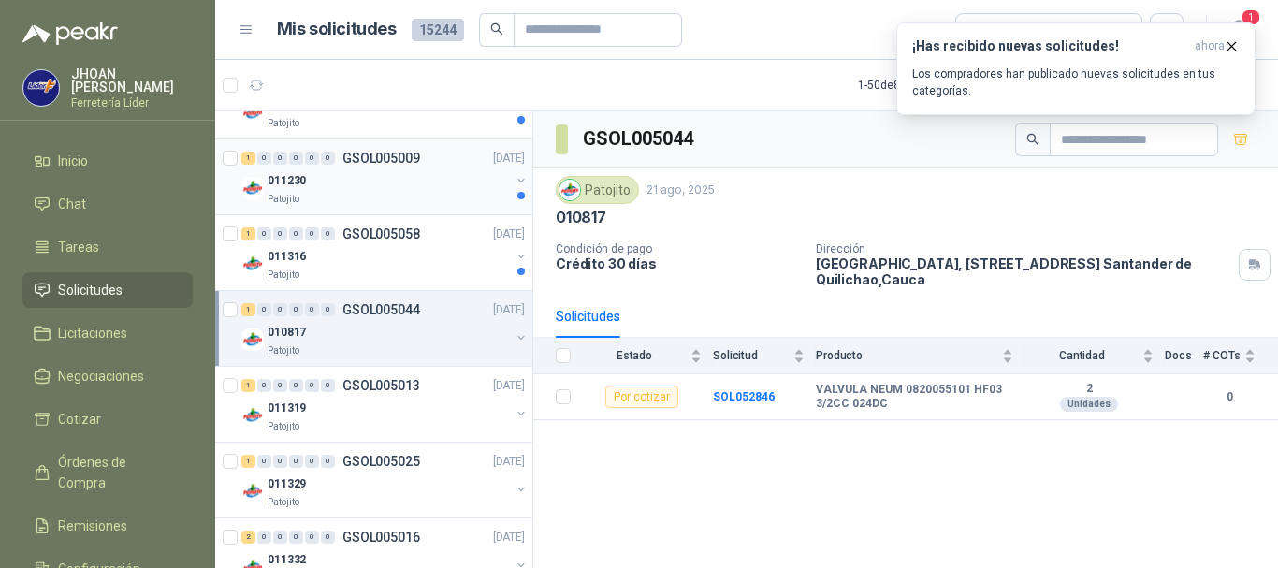
scroll to position [2167, 0]
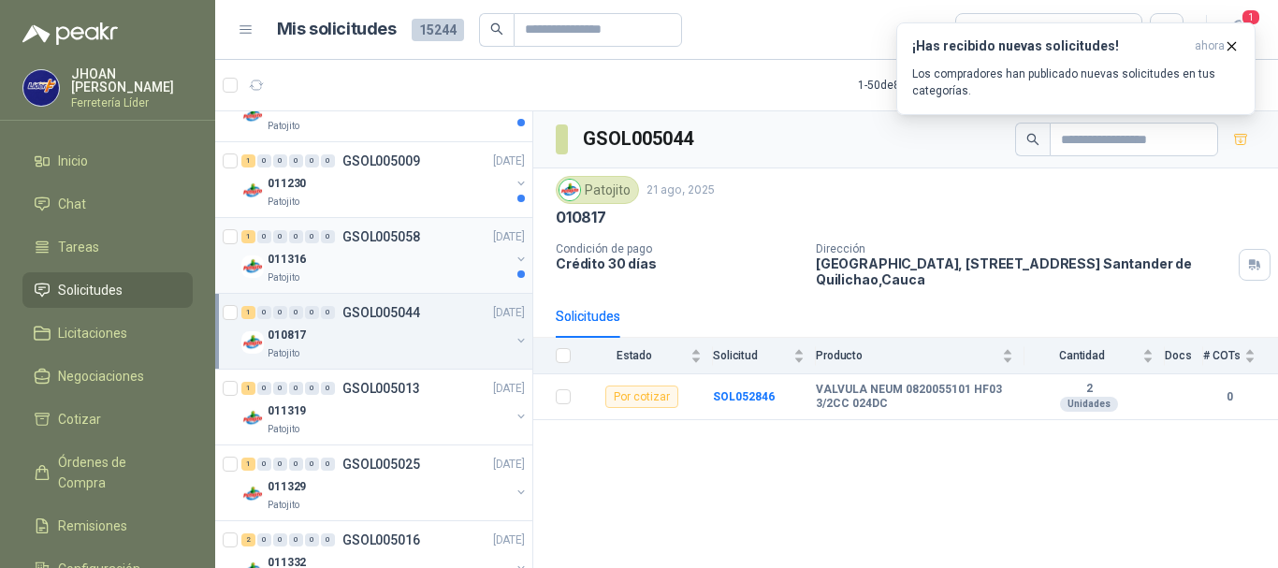
click at [414, 266] on div "011316" at bounding box center [389, 259] width 242 height 22
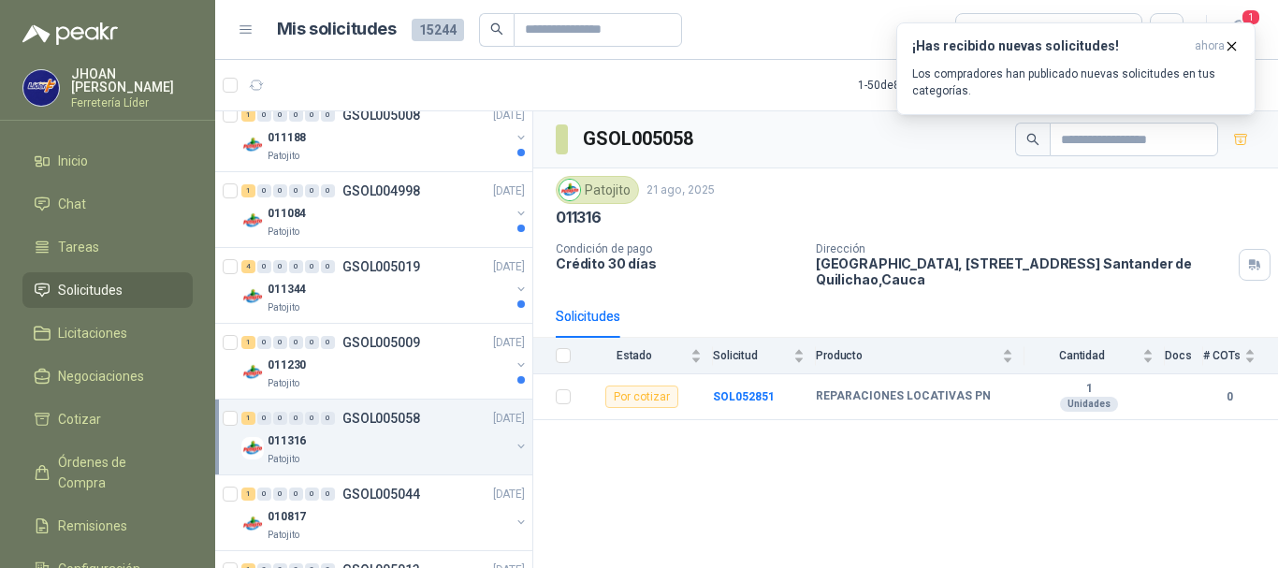
scroll to position [1918, 0]
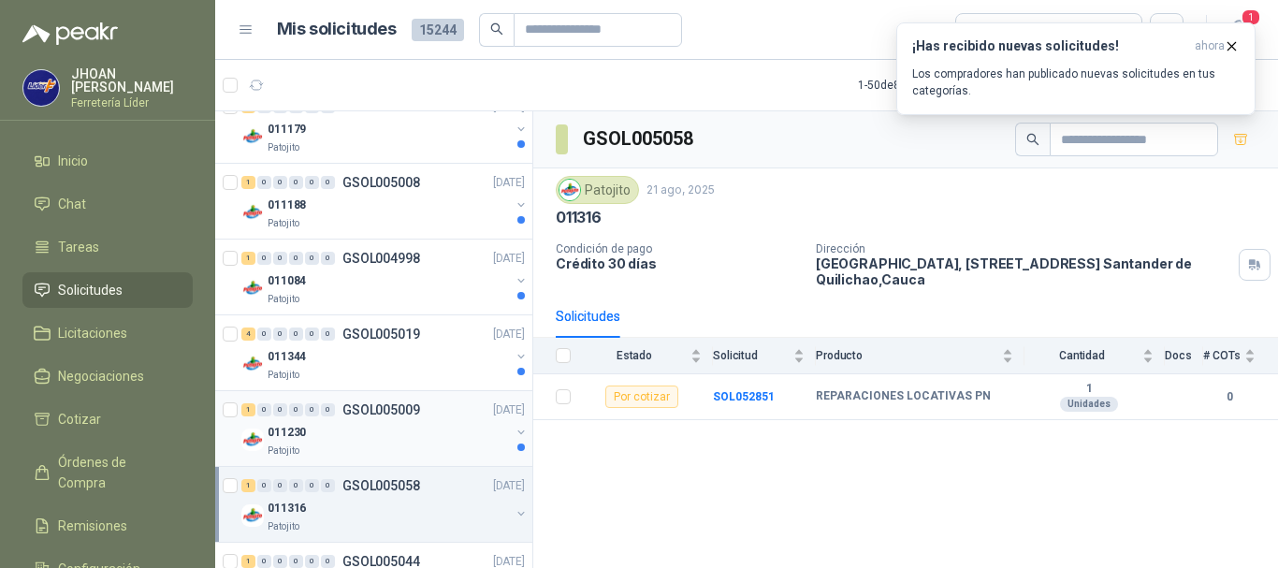
click at [433, 430] on div "011230" at bounding box center [389, 432] width 242 height 22
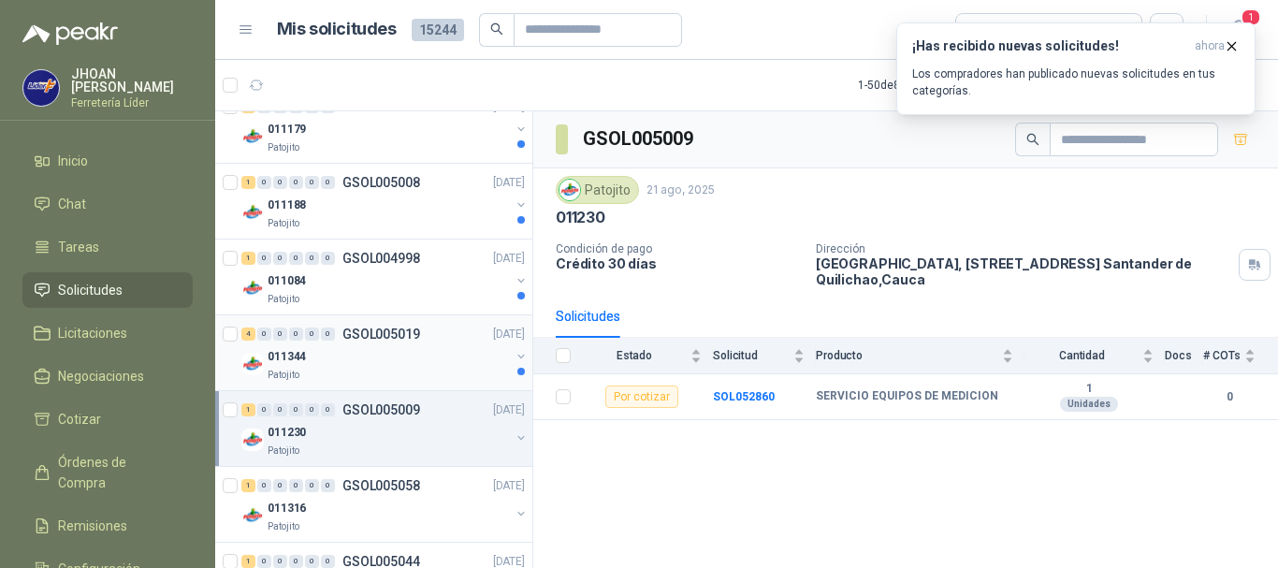
click at [432, 338] on div "4 0 0 0 0 0 GSOL005019 21/08/25" at bounding box center [384, 334] width 287 height 22
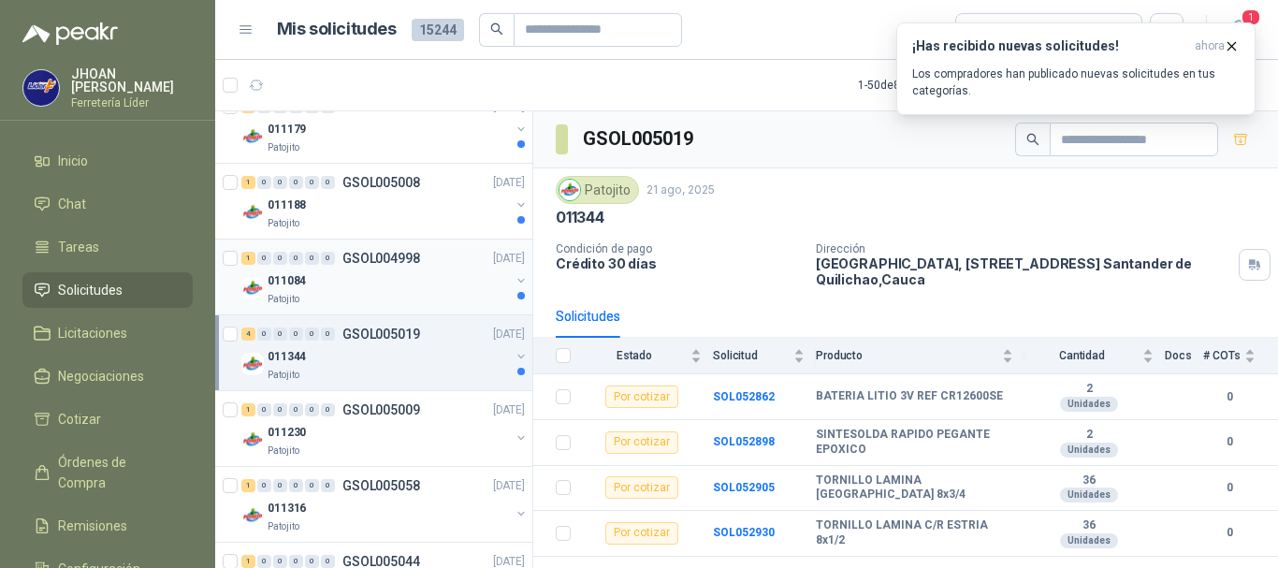
click at [456, 292] on div "Patojito" at bounding box center [389, 299] width 242 height 15
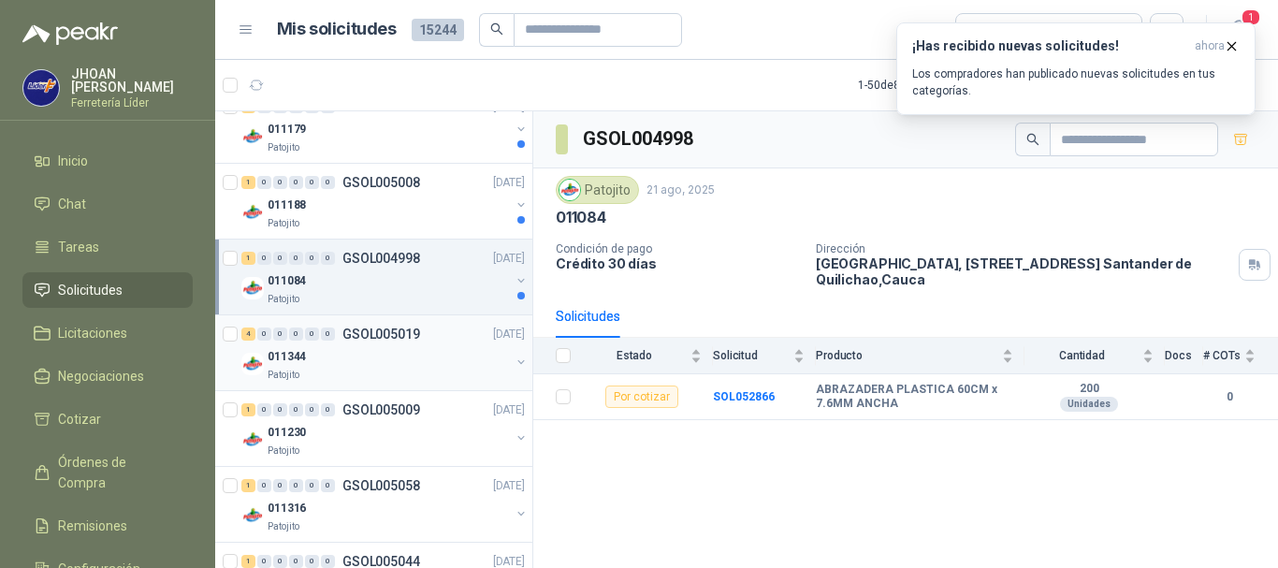
click at [443, 362] on div "011344" at bounding box center [389, 356] width 242 height 22
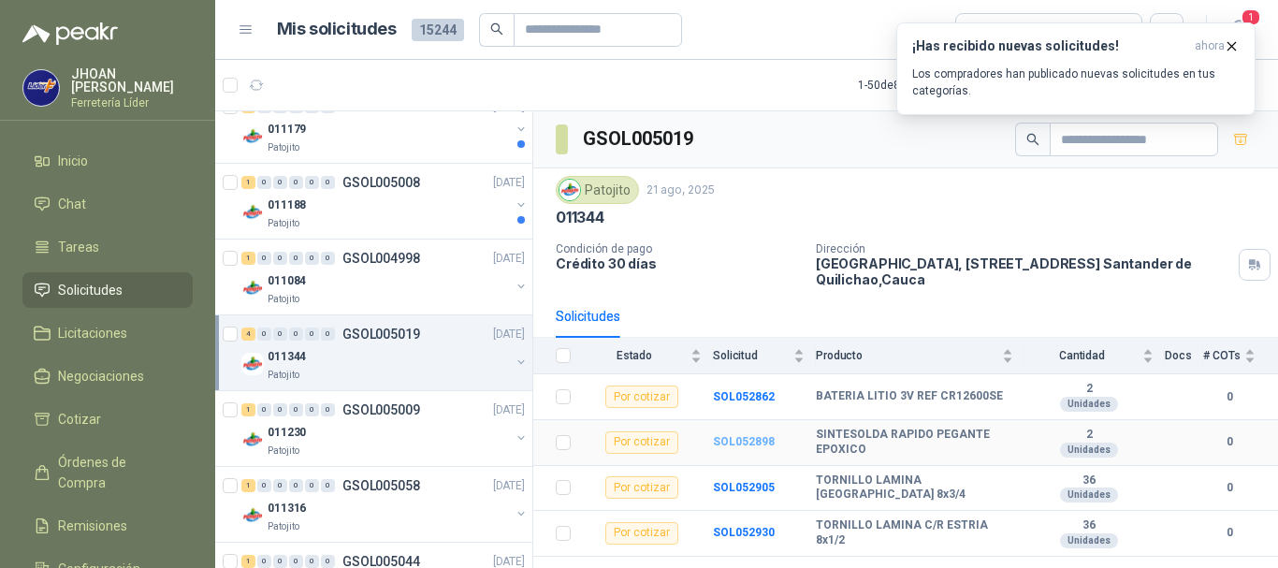
click at [739, 444] on b "SOL052898" at bounding box center [744, 441] width 62 height 13
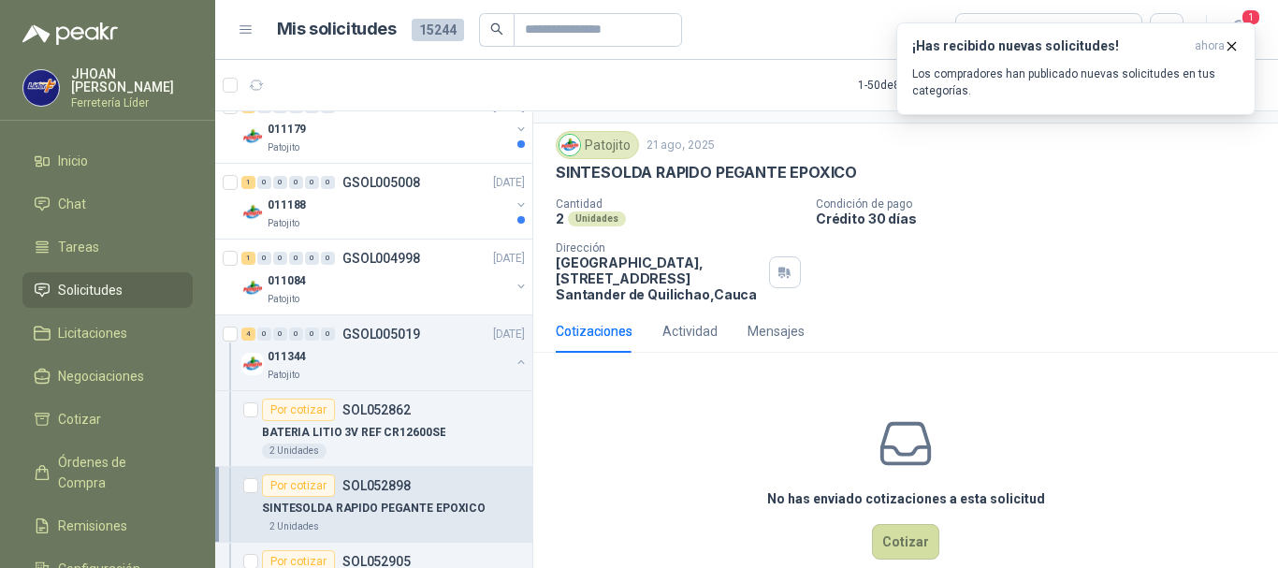
scroll to position [74, 0]
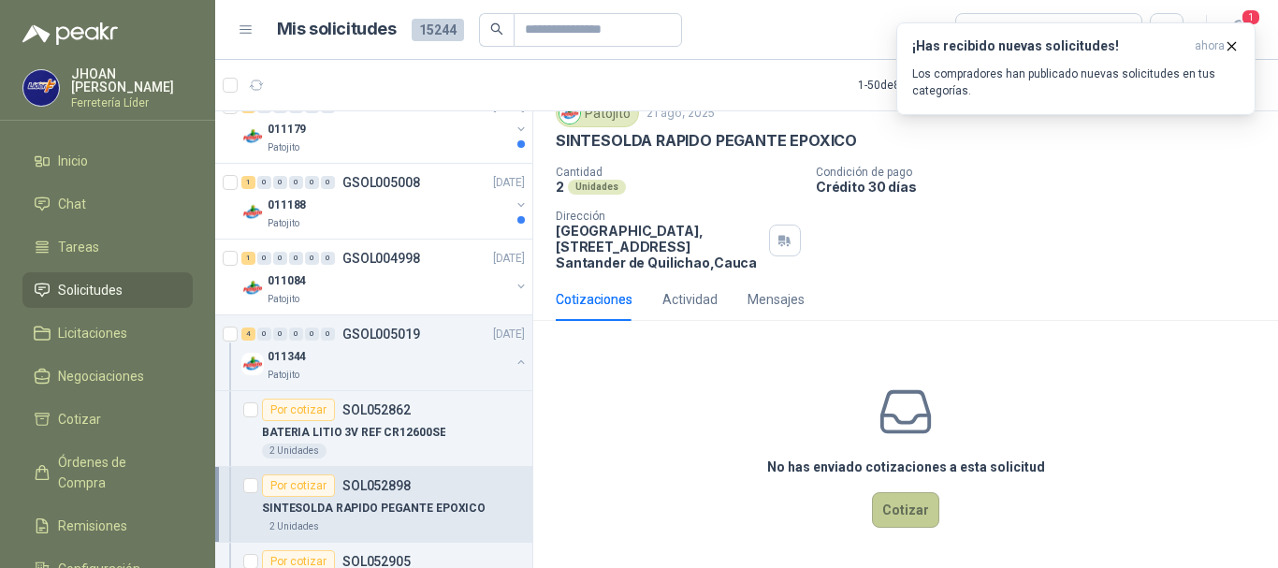
click at [899, 515] on button "Cotizar" at bounding box center [905, 510] width 67 height 36
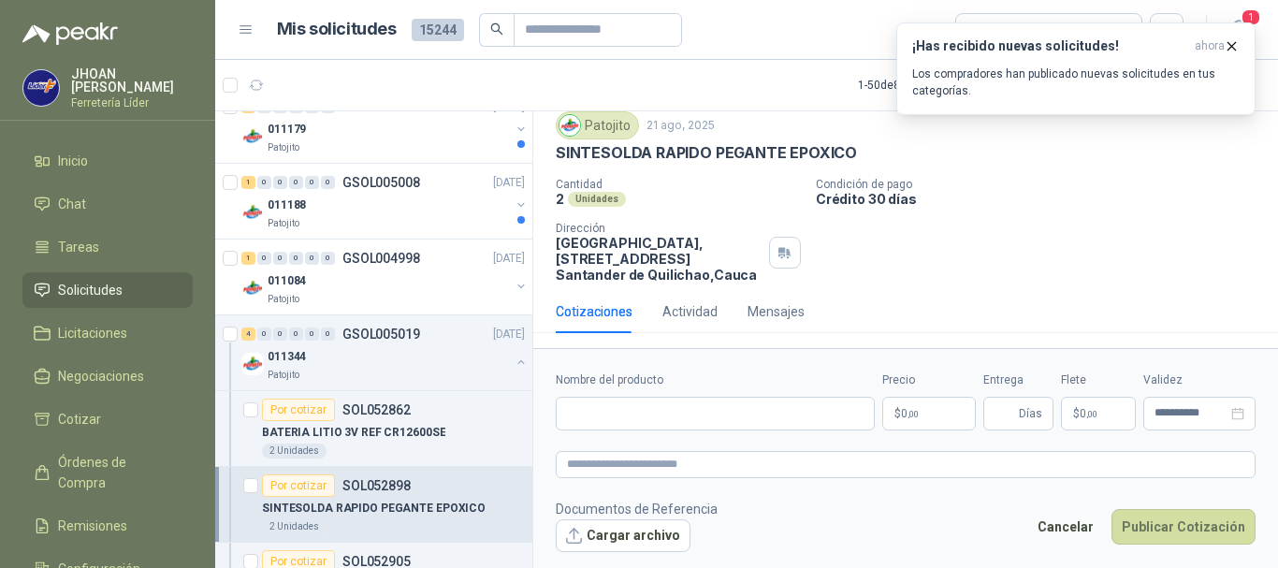
scroll to position [61, 0]
paste input "**********"
type input "**********"
click at [933, 421] on p "$ 0 ,00" at bounding box center [929, 414] width 94 height 34
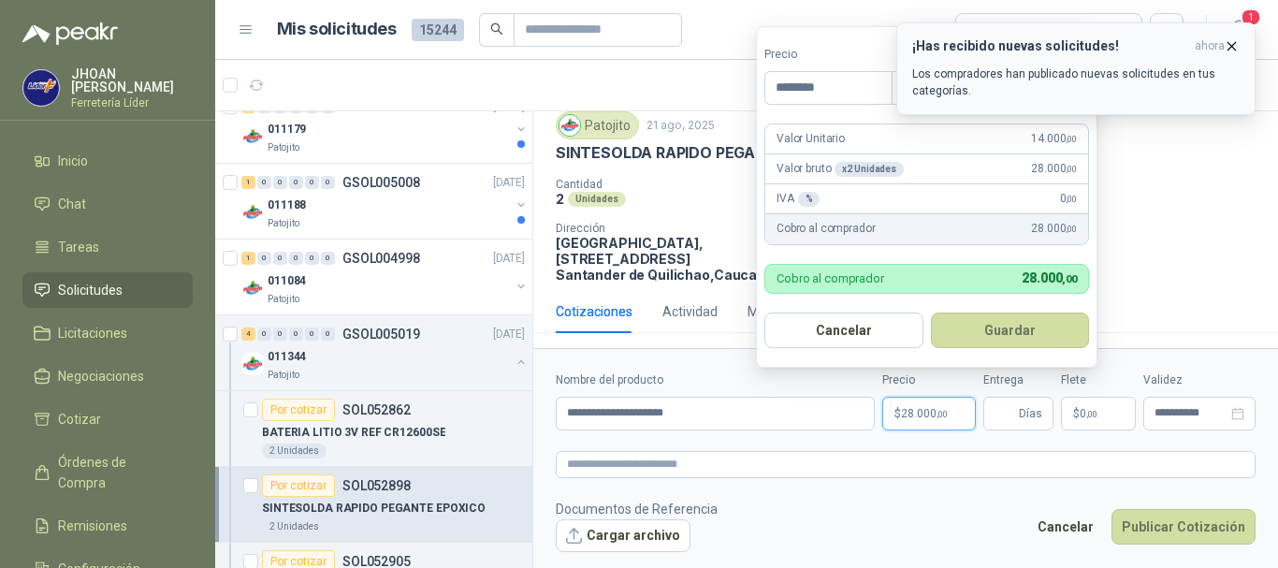
type input "********"
click at [1232, 44] on icon "button" at bounding box center [1232, 46] width 16 height 16
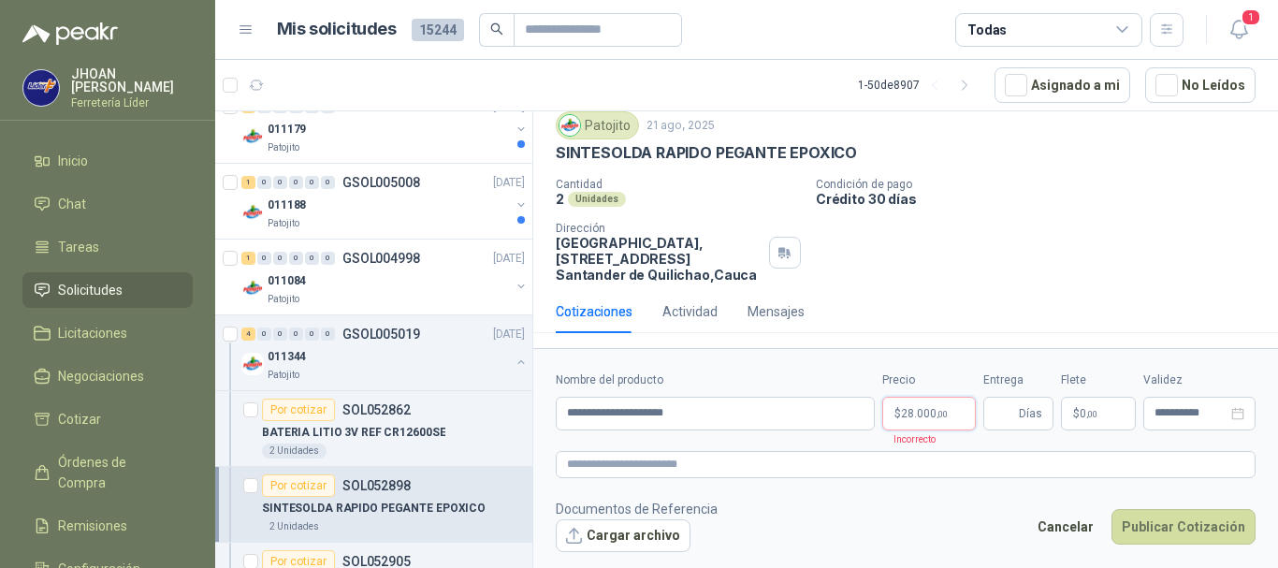
click at [922, 421] on p "$ 28.000 ,00" at bounding box center [929, 414] width 94 height 34
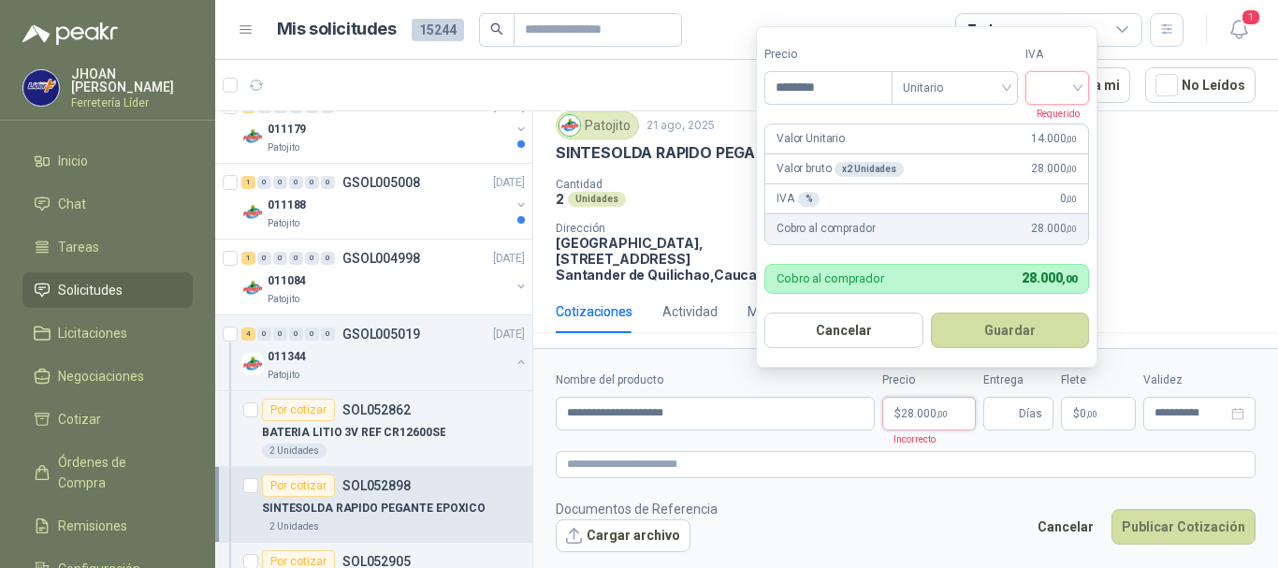
click at [1078, 80] on input "search" at bounding box center [1057, 86] width 41 height 28
click at [1061, 124] on div "19%" at bounding box center [1061, 126] width 35 height 21
click at [1011, 321] on button "Guardar" at bounding box center [1013, 331] width 161 height 36
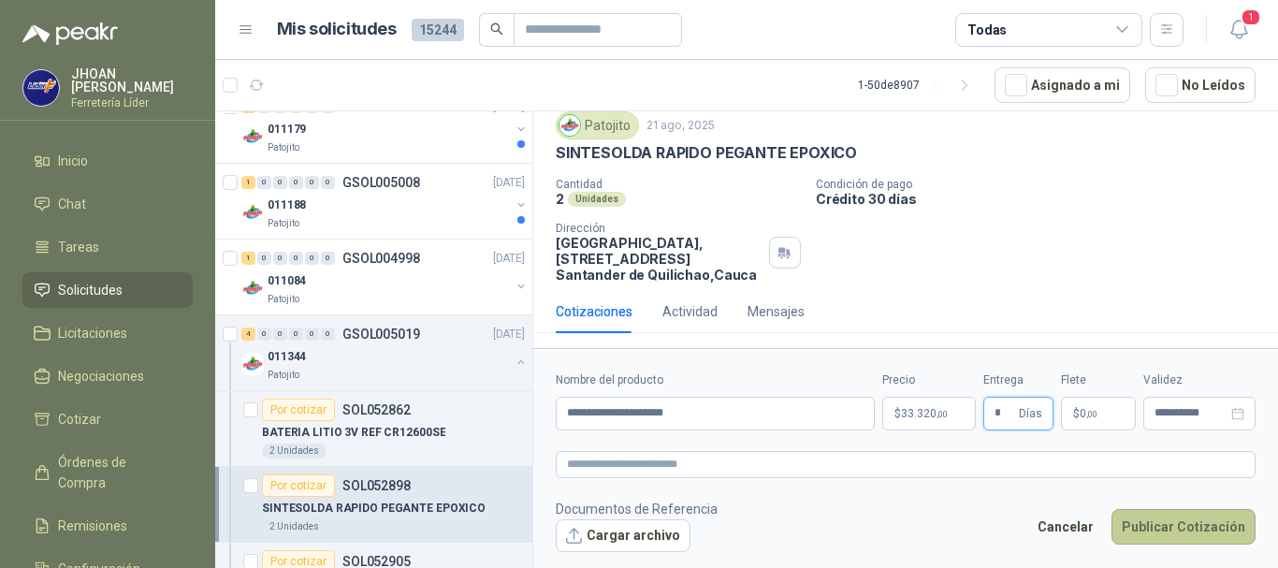
type input "*"
click at [1174, 535] on button "Publicar Cotización" at bounding box center [1184, 527] width 144 height 36
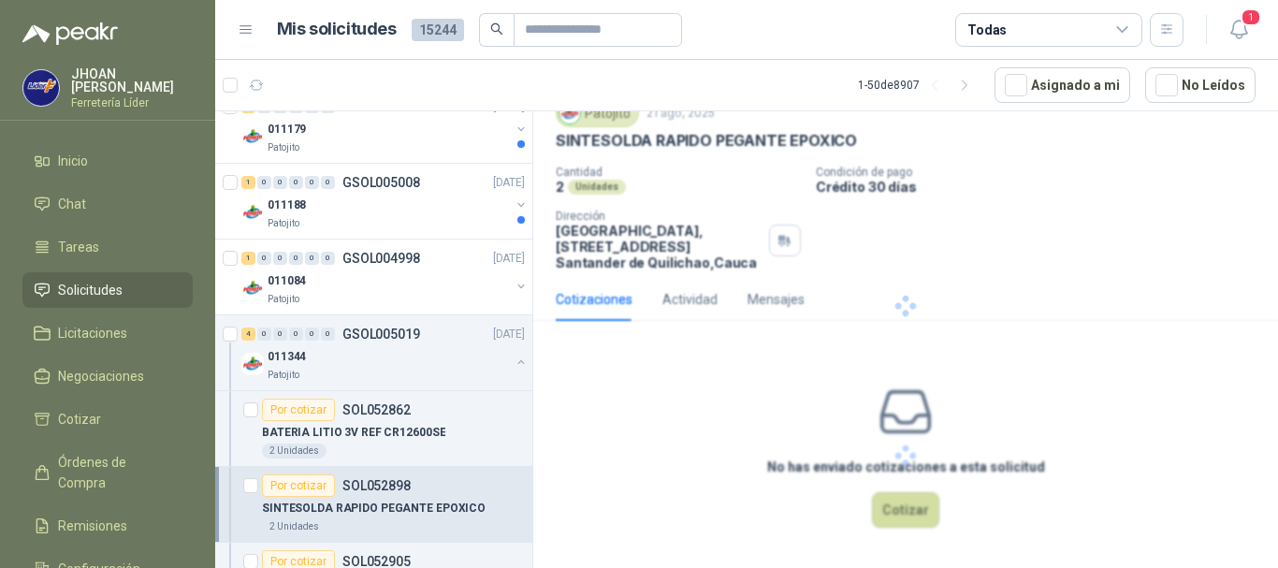
scroll to position [0, 0]
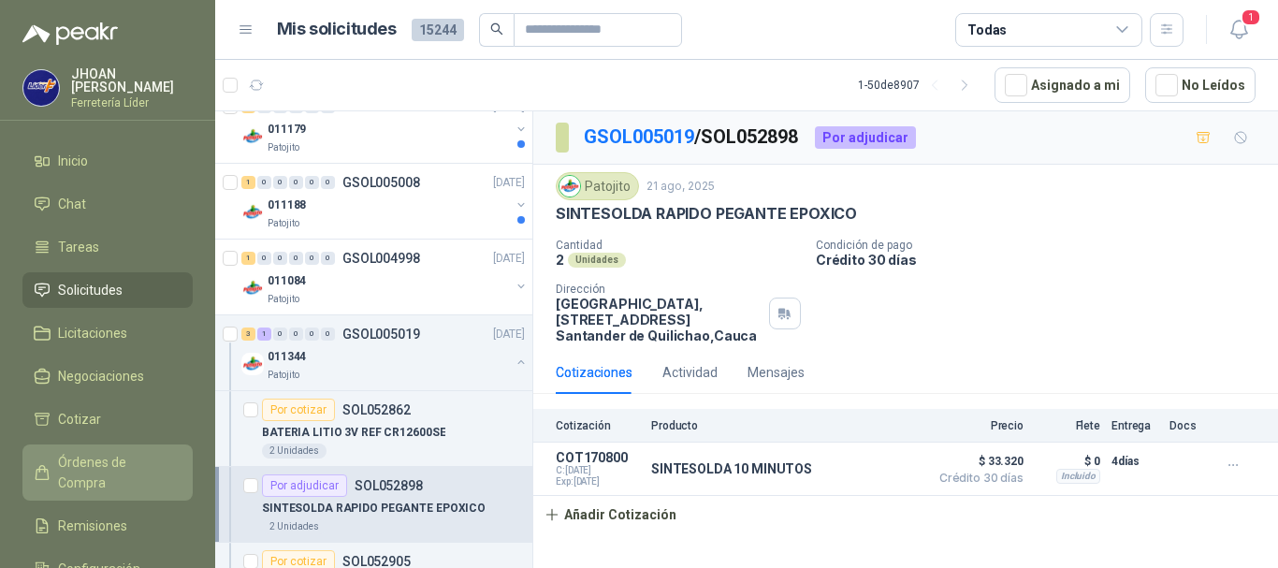
click at [91, 456] on span "Órdenes de Compra" at bounding box center [116, 472] width 117 height 41
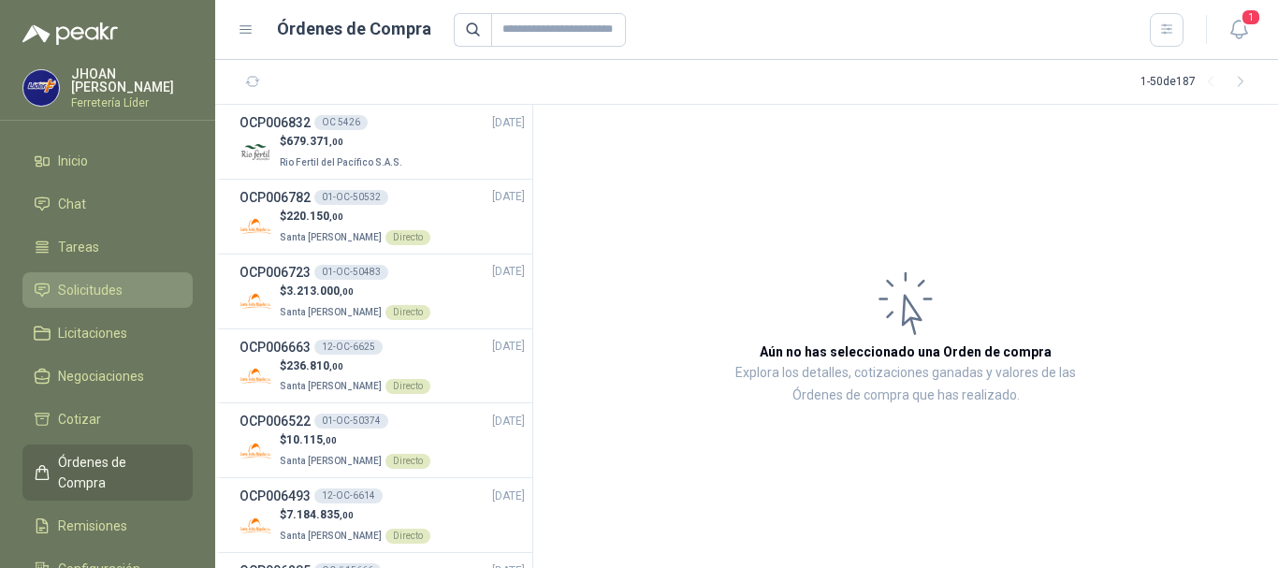
click at [88, 286] on span "Solicitudes" at bounding box center [90, 290] width 65 height 21
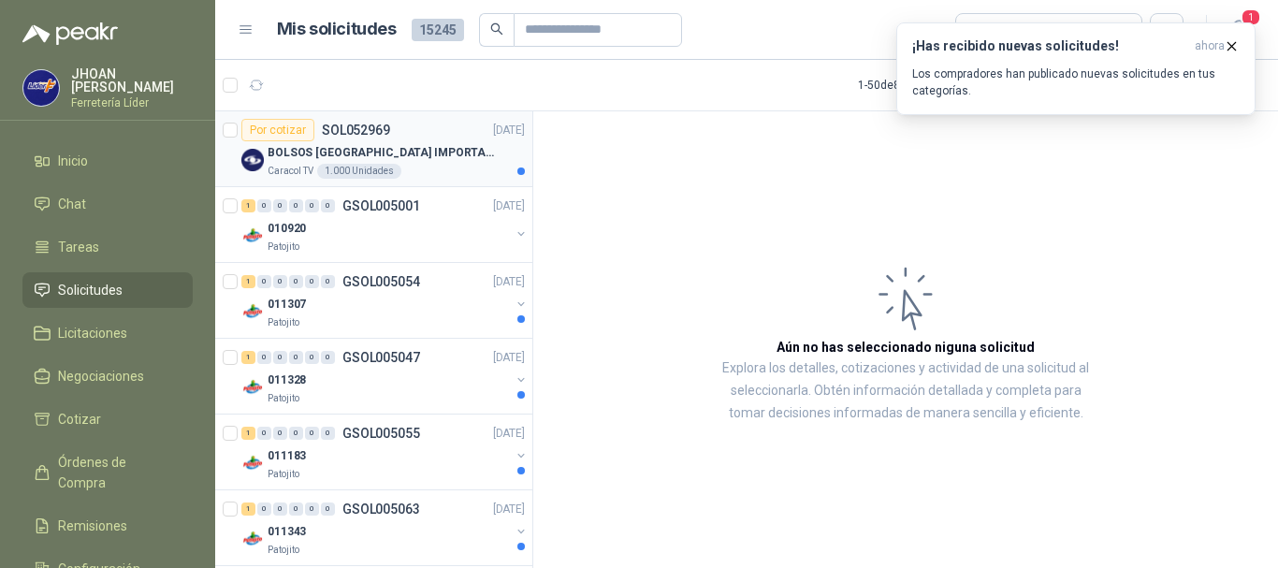
click at [408, 152] on p "BOLSOS VENECIA IMPORTADO VA-397-1" at bounding box center [384, 153] width 233 height 18
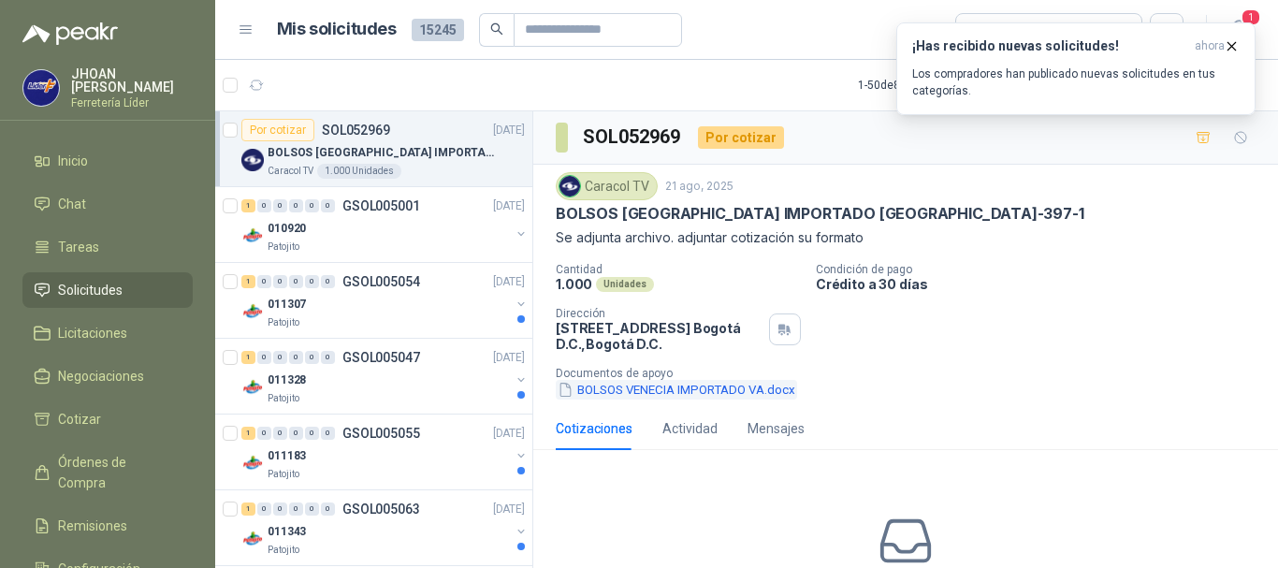
click at [643, 383] on button "BOLSOS VENECIA IMPORTADO VA.docx" at bounding box center [676, 390] width 241 height 20
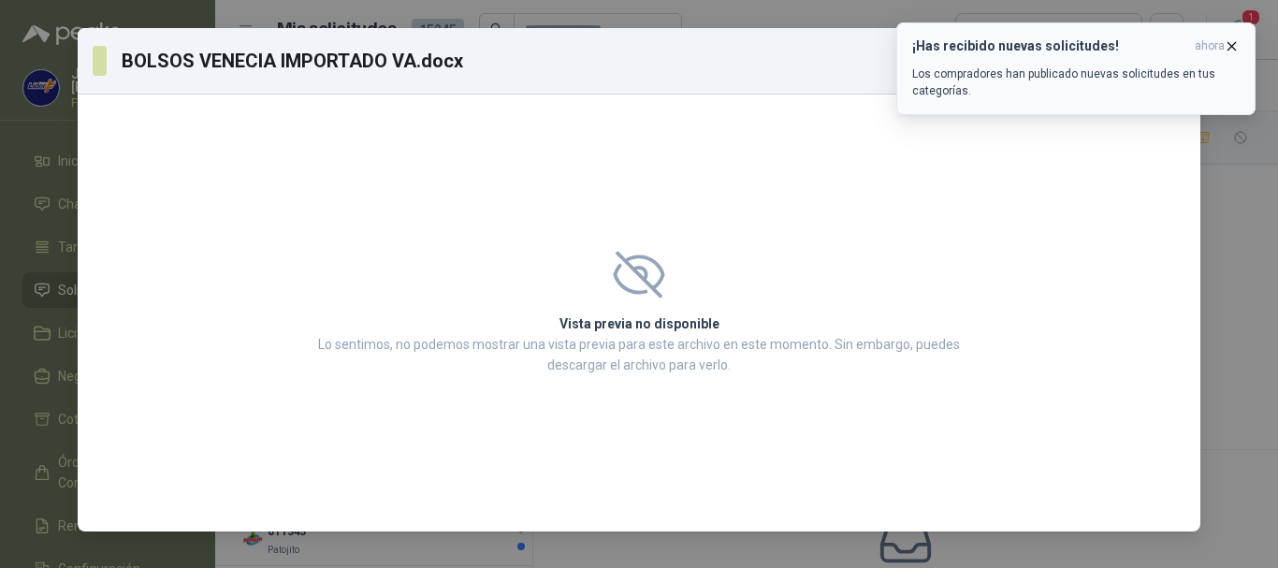
click at [1232, 43] on icon "button" at bounding box center [1232, 46] width 16 height 16
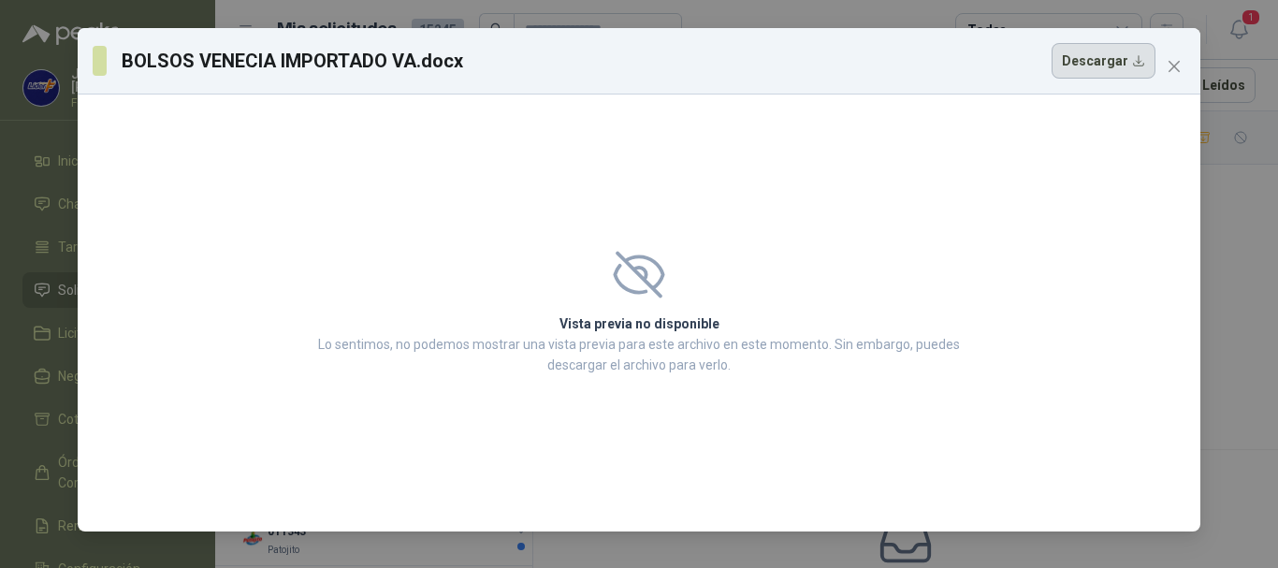
click at [1090, 61] on button "Descargar" at bounding box center [1104, 61] width 104 height 36
click at [1175, 57] on button "Close" at bounding box center [1174, 66] width 30 height 30
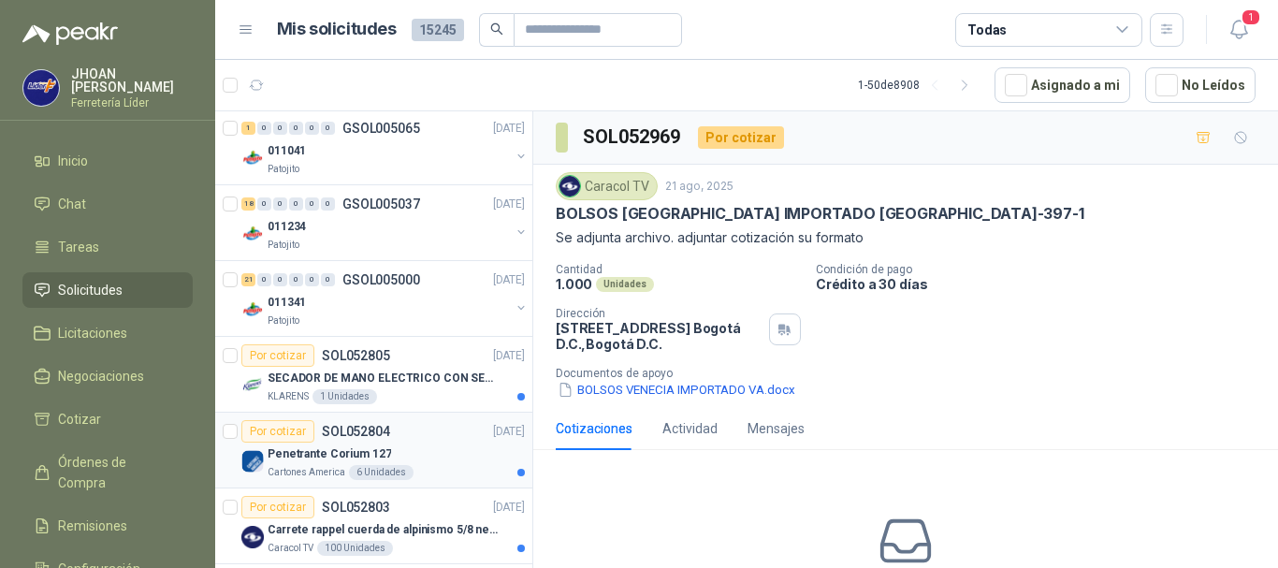
scroll to position [3353, 0]
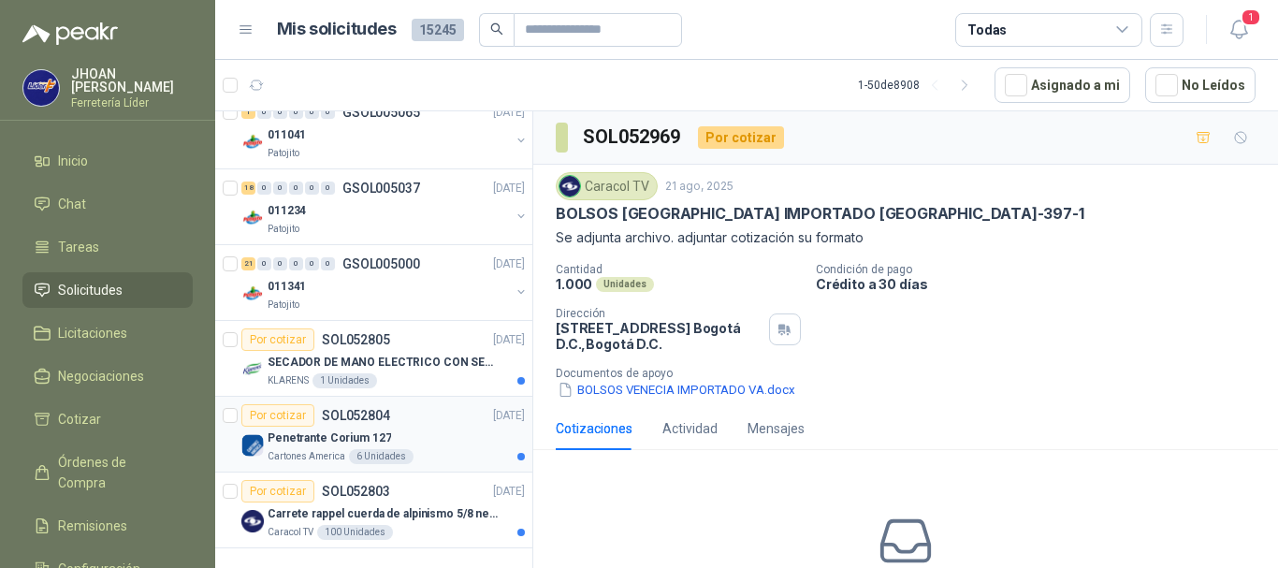
click at [410, 435] on div "Penetrante Corium 127" at bounding box center [396, 438] width 257 height 22
